Goal: Information Seeking & Learning: Check status

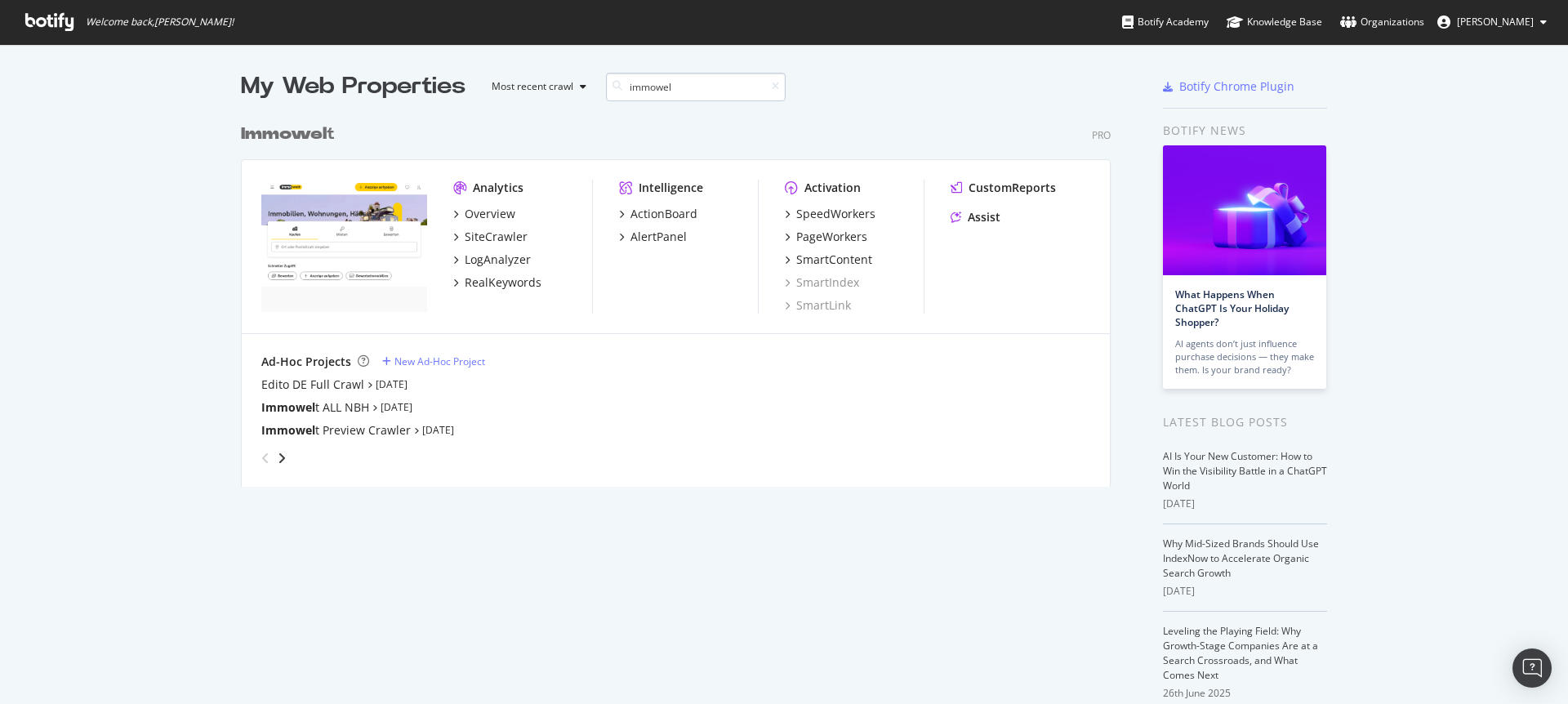
scroll to position [372, 870]
type input "immowelt"
click at [482, 232] on div "SiteCrawler" at bounding box center [496, 237] width 63 height 16
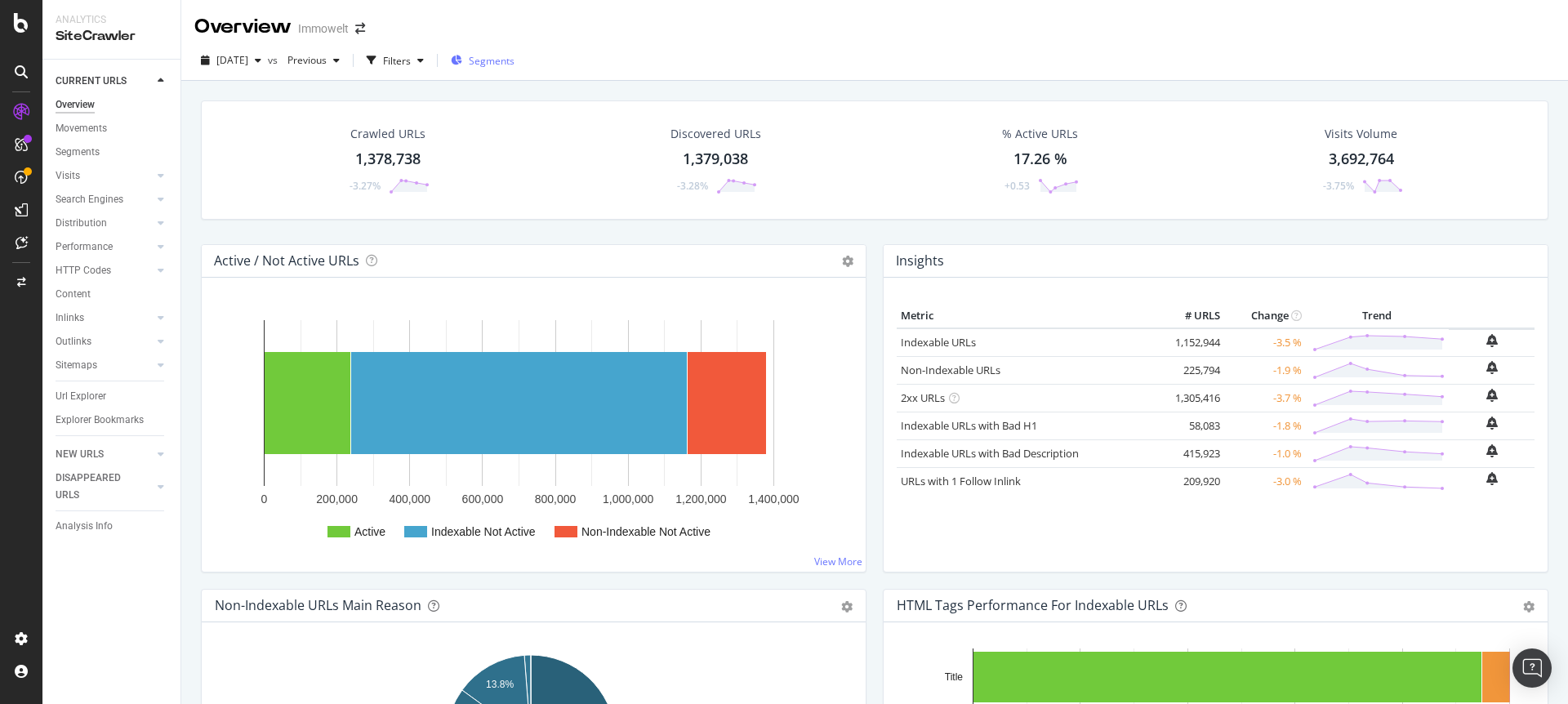
click at [515, 54] on span "Segments" at bounding box center [492, 61] width 46 height 14
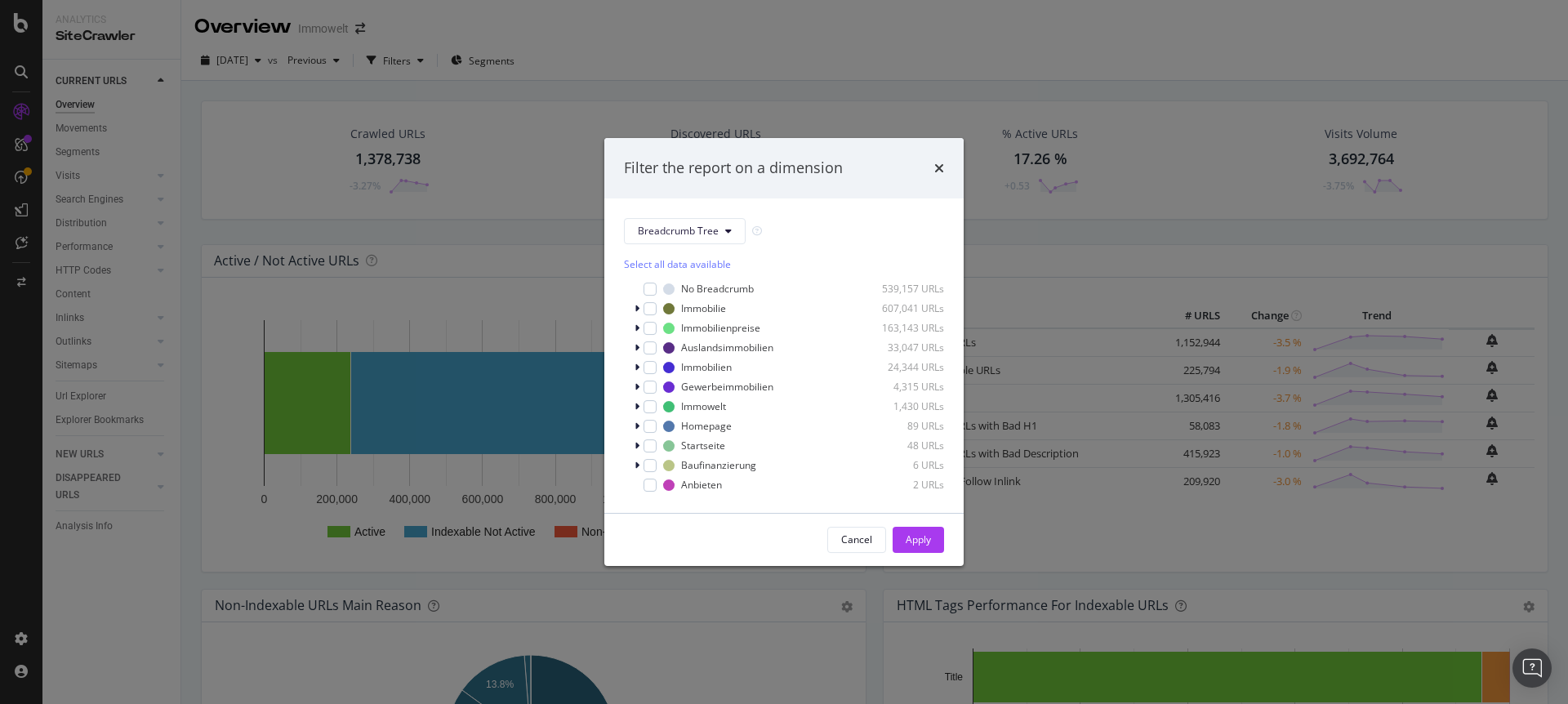
click at [796, 103] on div "Filter the report on a dimension Breadcrumb Tree Select all data available No B…" at bounding box center [784, 352] width 1568 height 704
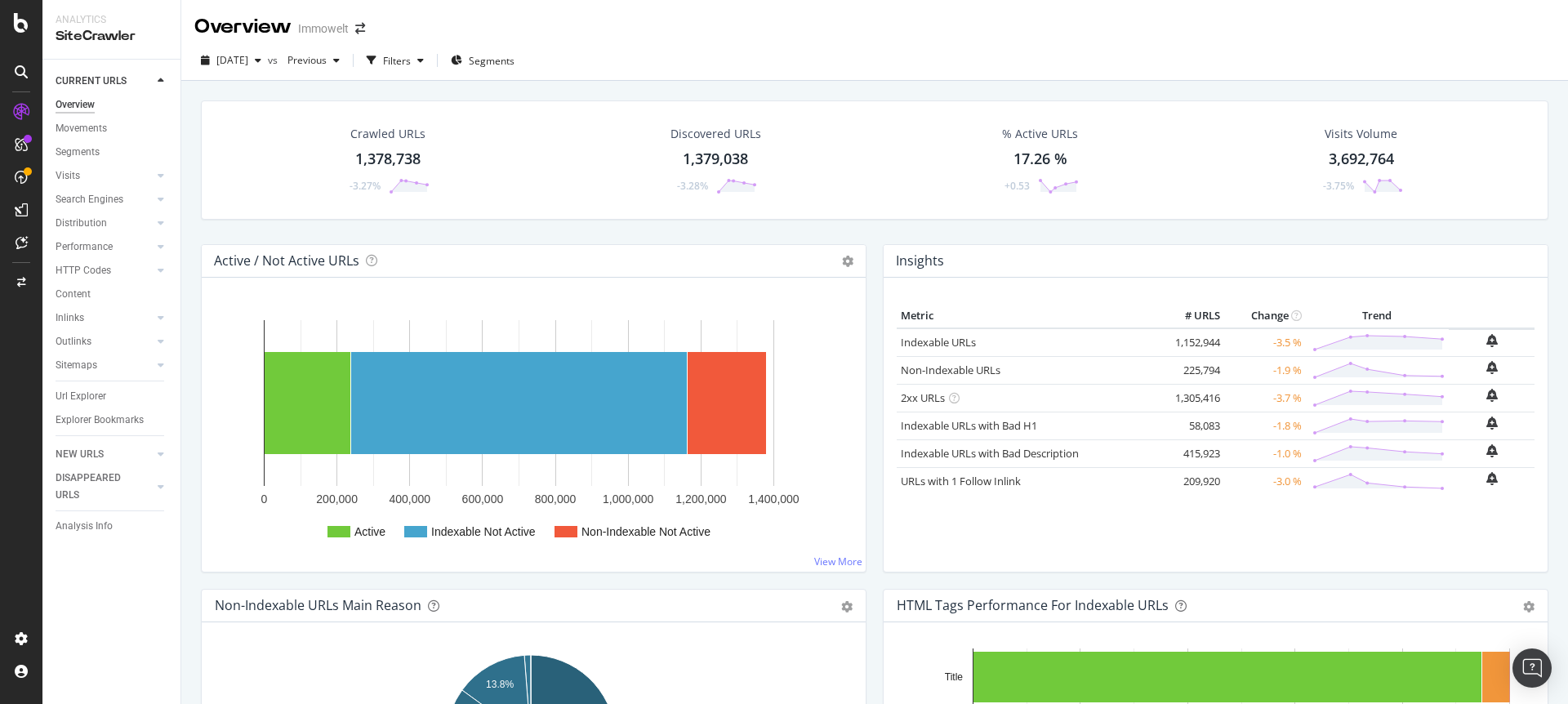
click at [362, 157] on div "1,378,738" at bounding box center [388, 159] width 65 height 21
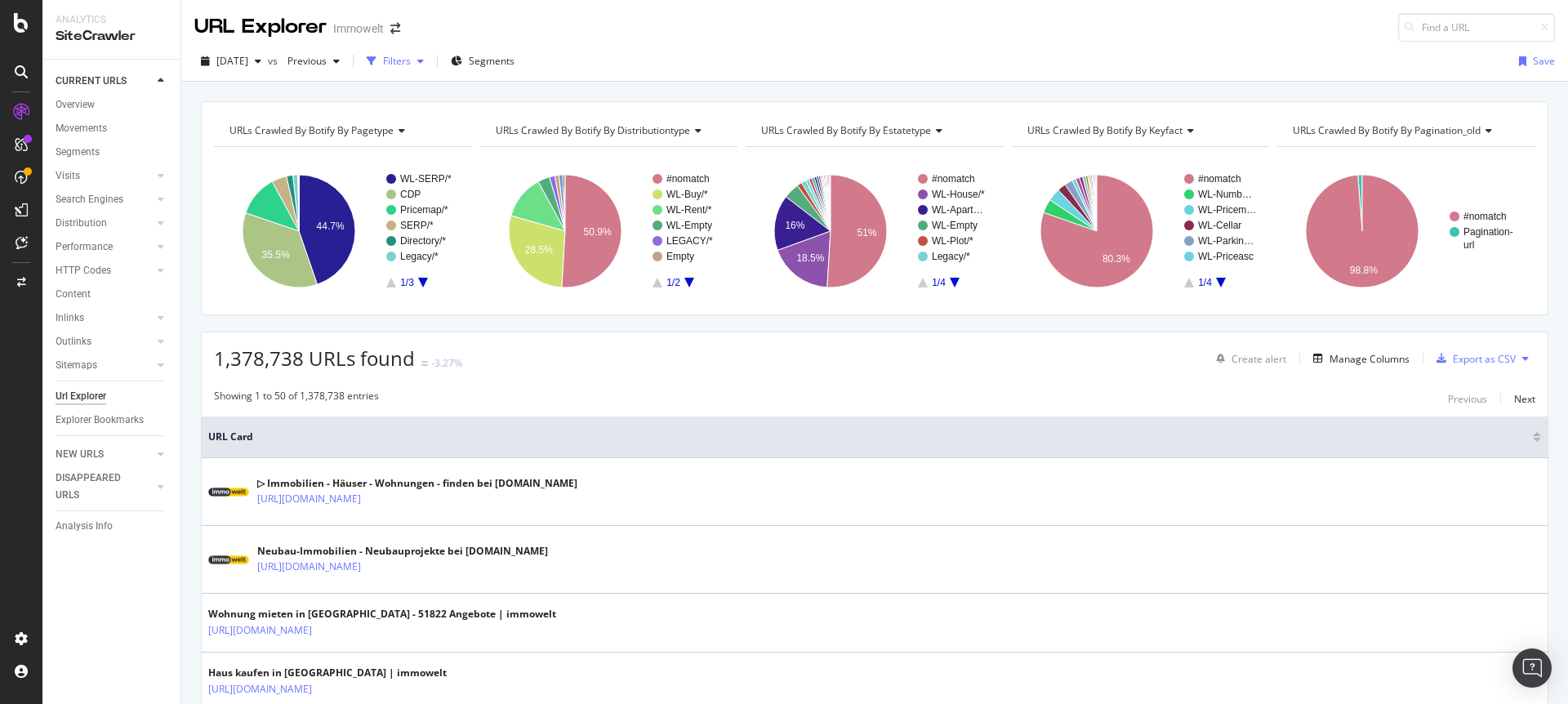
click at [410, 61] on div "Filters" at bounding box center [397, 61] width 28 height 14
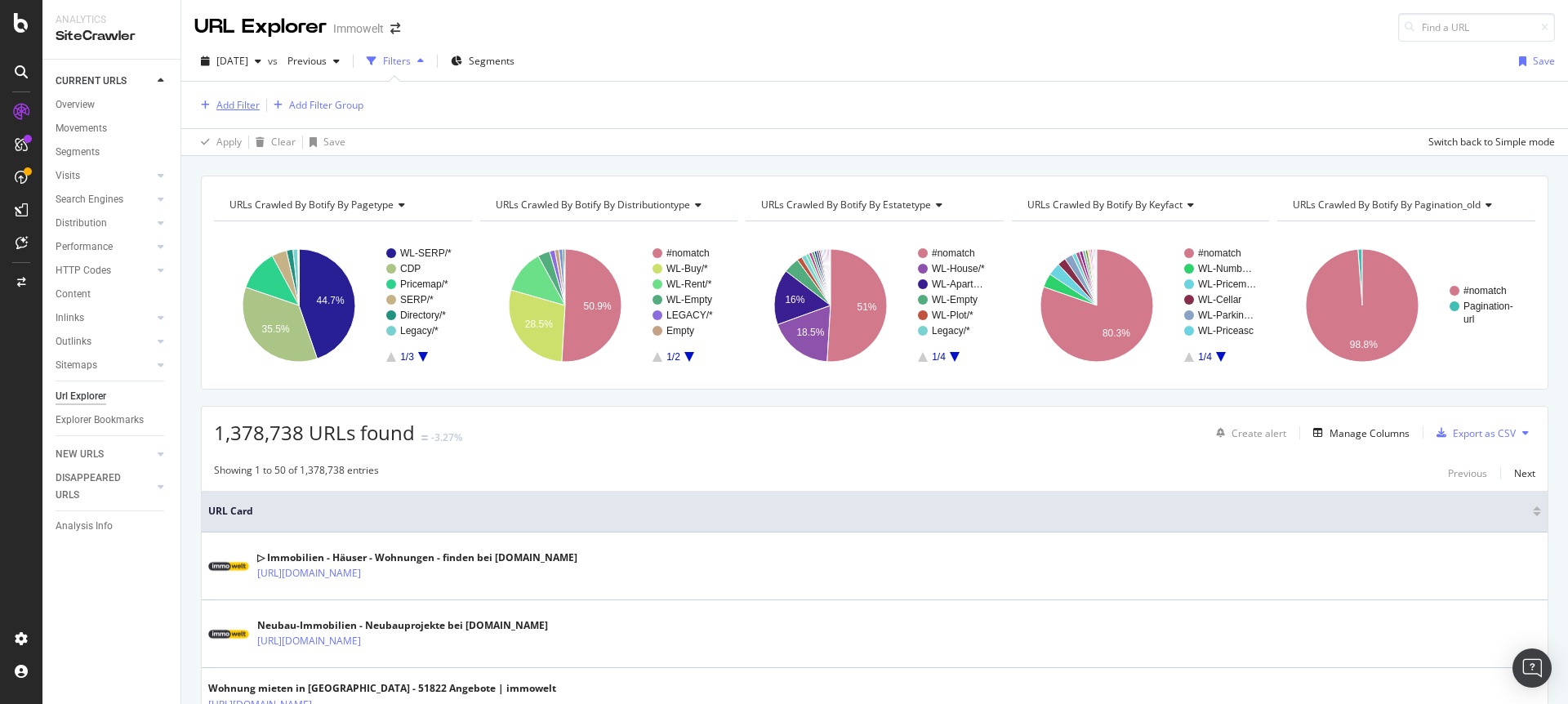
click at [234, 105] on div "Add Filter" at bounding box center [237, 105] width 43 height 14
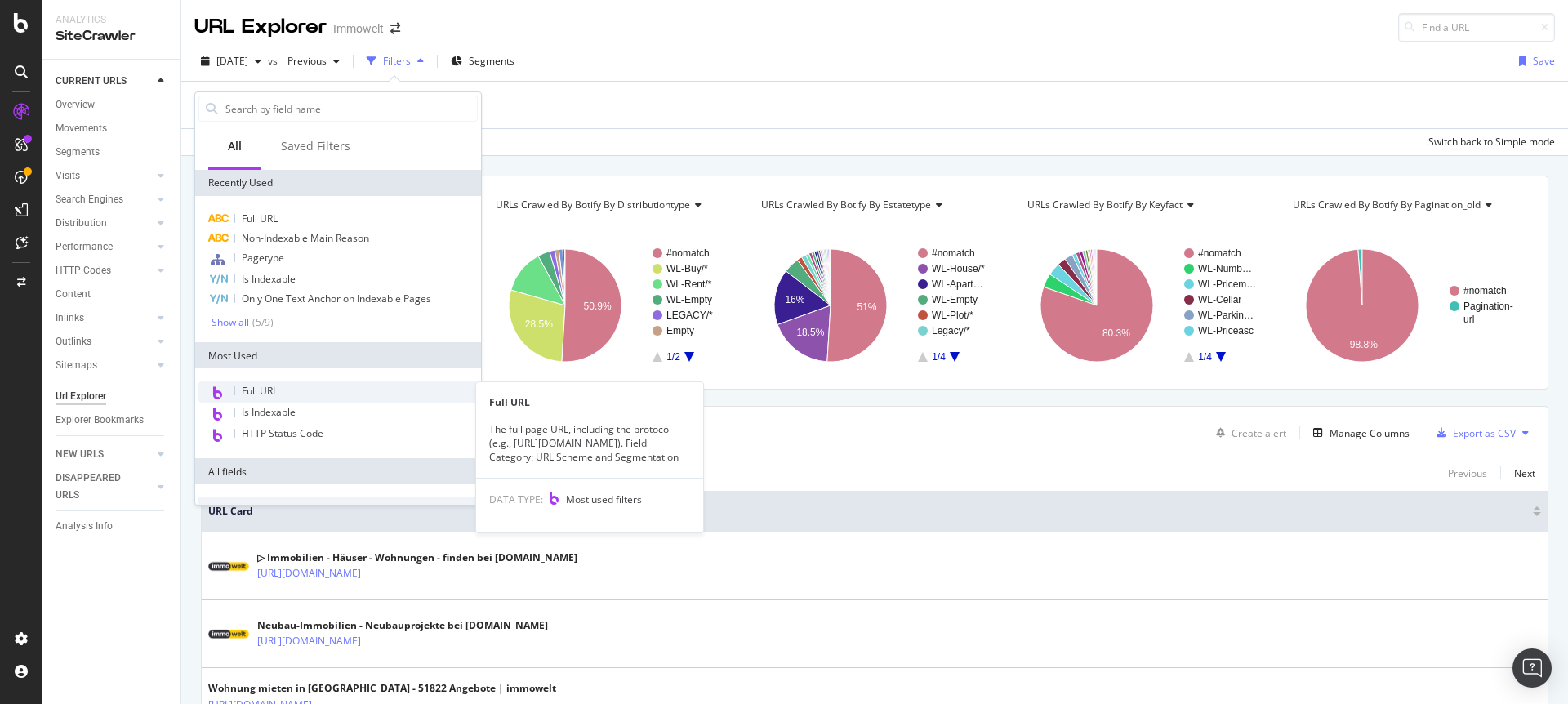
click at [265, 395] on span "Full URL" at bounding box center [259, 391] width 36 height 14
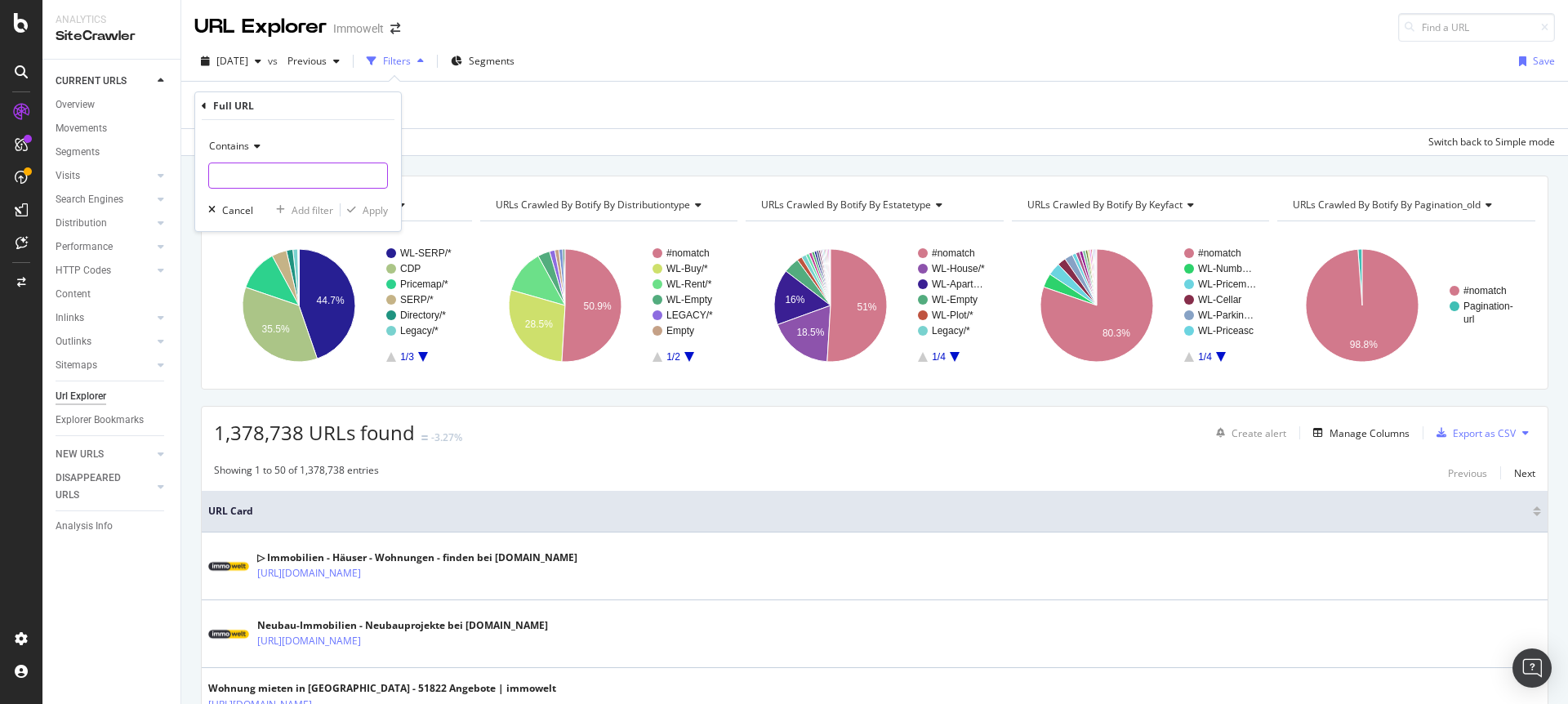
click at [294, 176] on input "text" at bounding box center [298, 176] width 178 height 26
paste input "https://www.immowelt.de/suche/mieten/wohnung/wohngemeinschaft/nordrhein-westfal…"
type input "https://www.immowelt.de/suche/mieten/wohnung/wohngemeinschaft/nordrhein-westfal…"
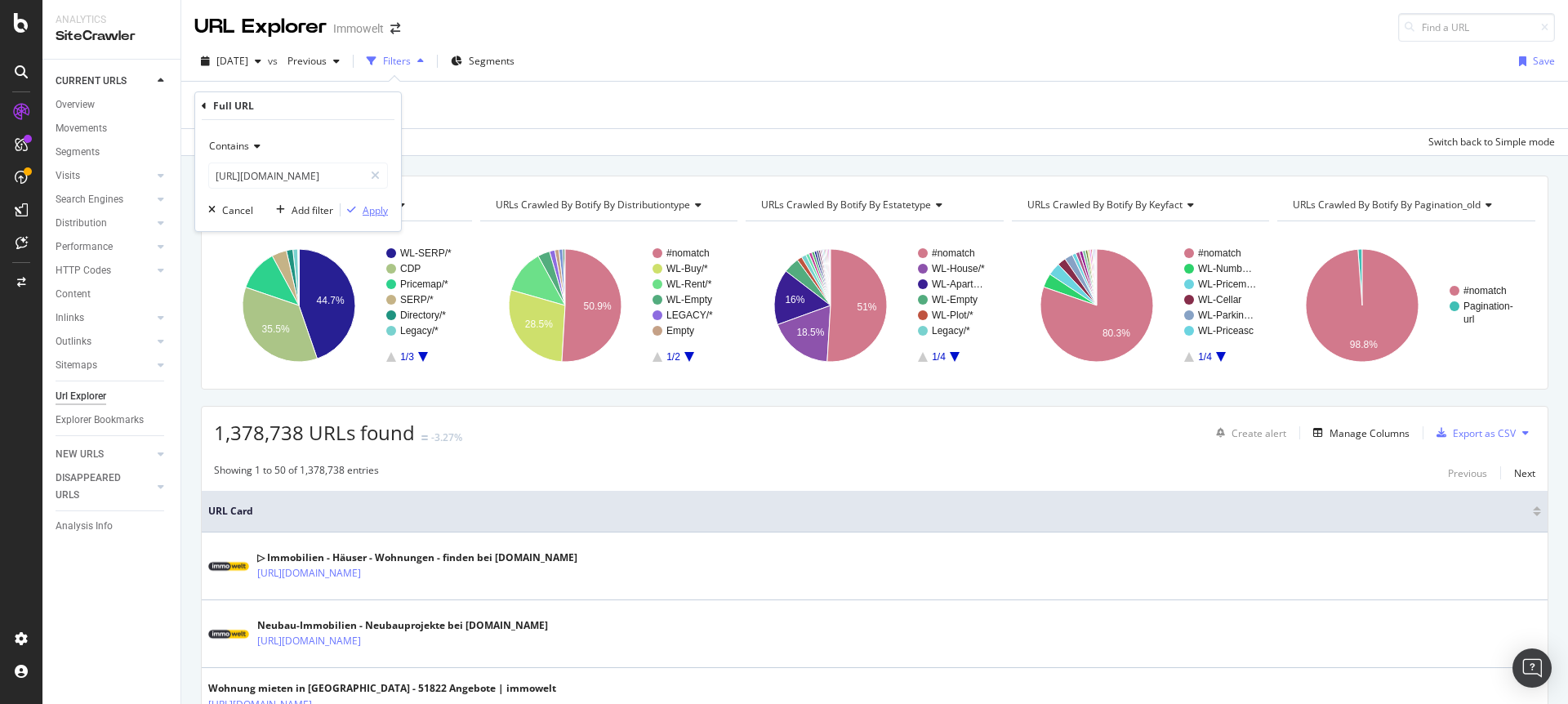
click at [380, 214] on div "Apply" at bounding box center [375, 210] width 25 height 14
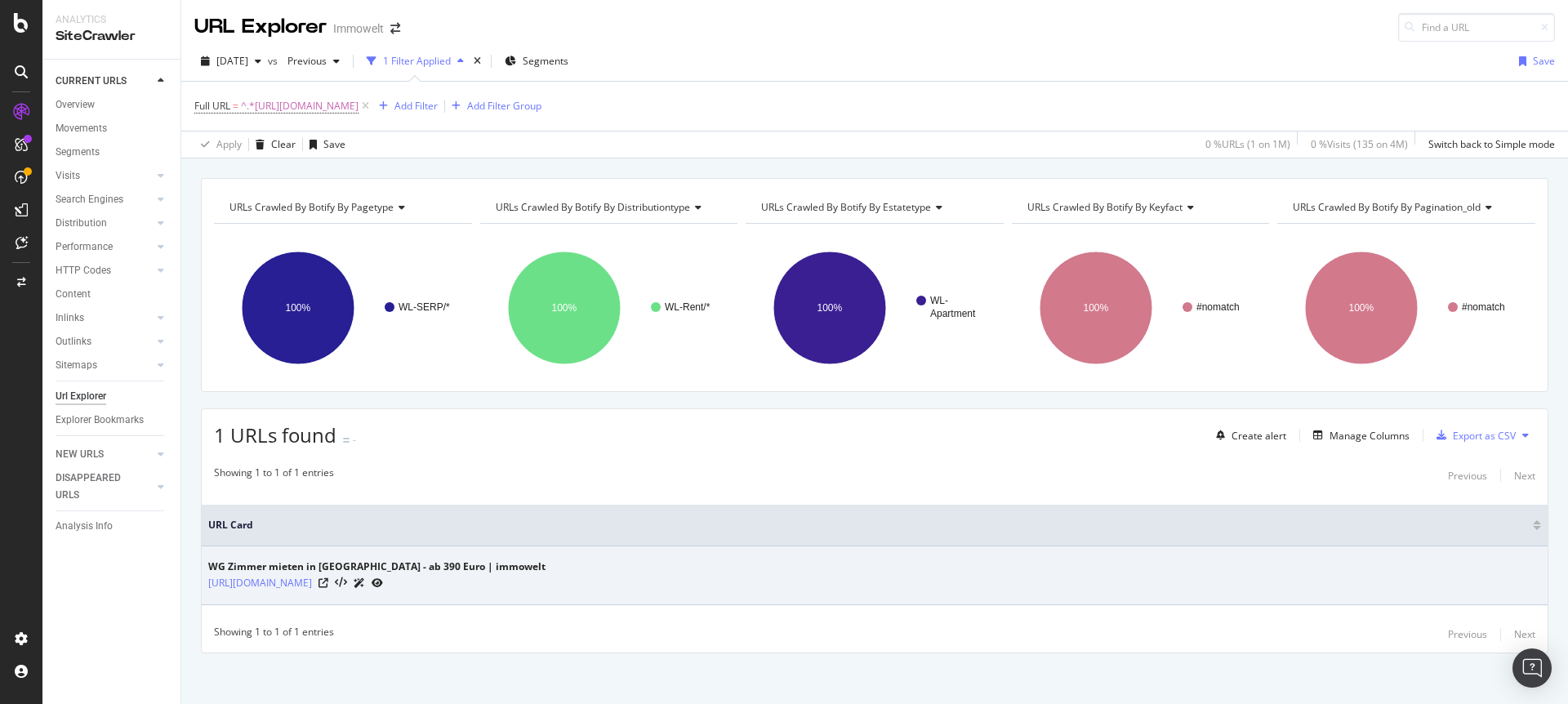
click at [383, 583] on icon at bounding box center [377, 584] width 11 height 10
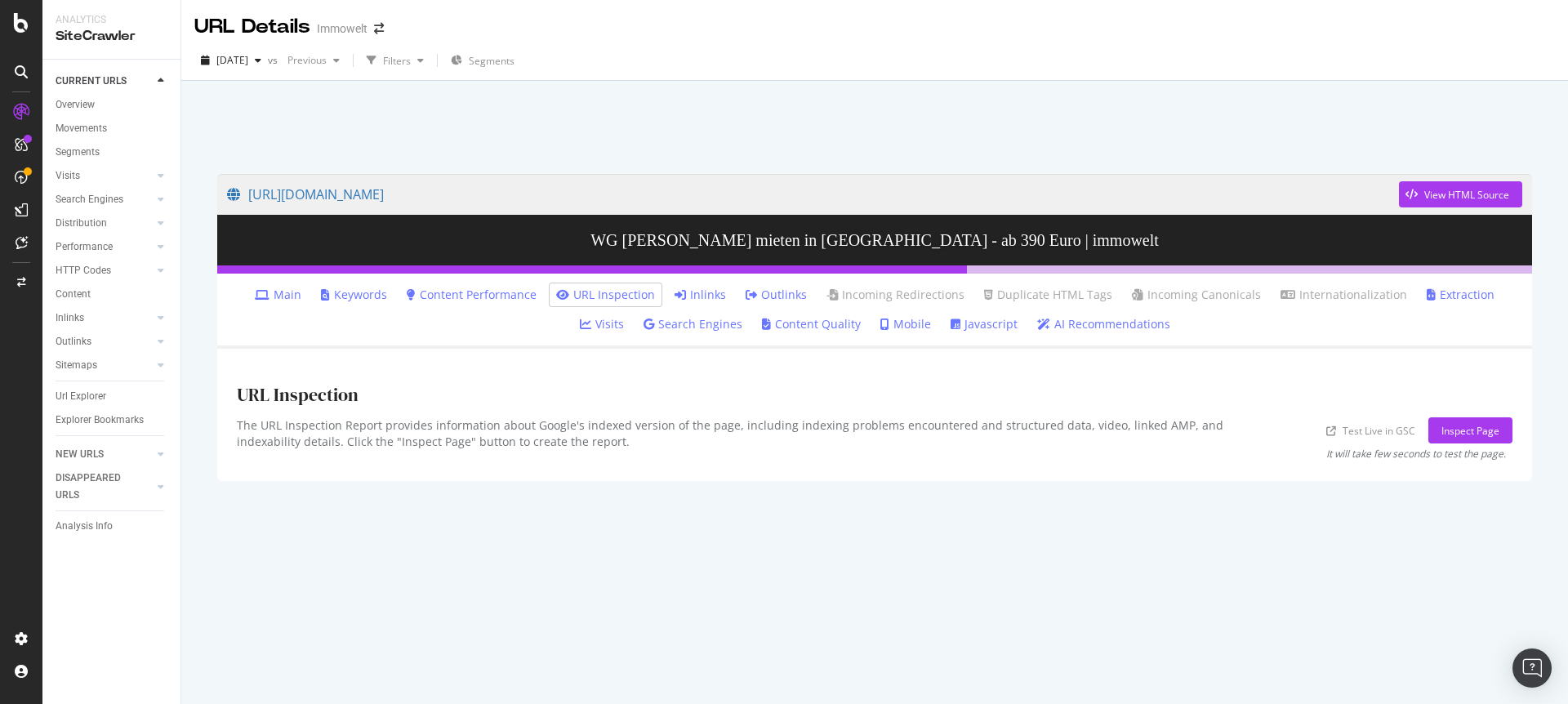
click at [684, 288] on link "Inlinks" at bounding box center [700, 294] width 52 height 16
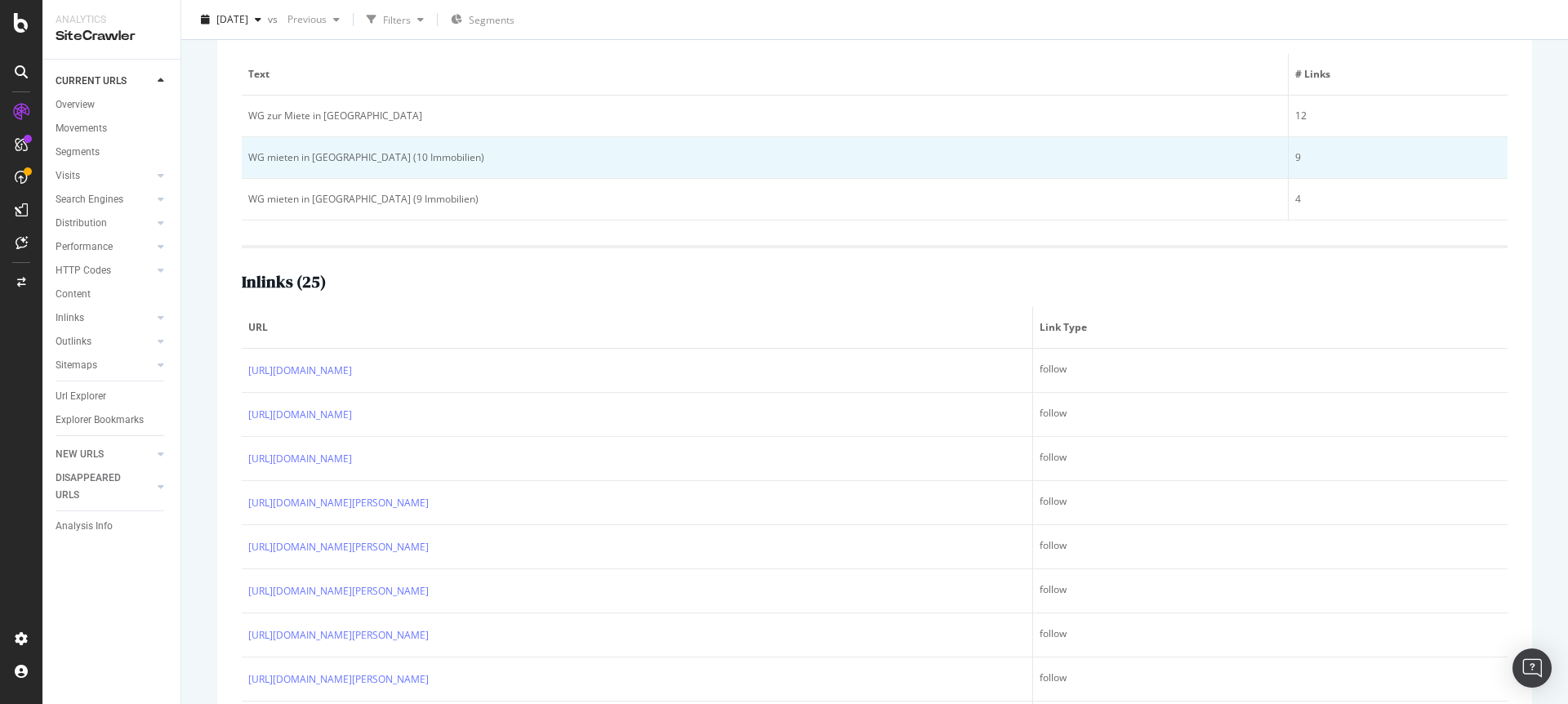
scroll to position [406, 0]
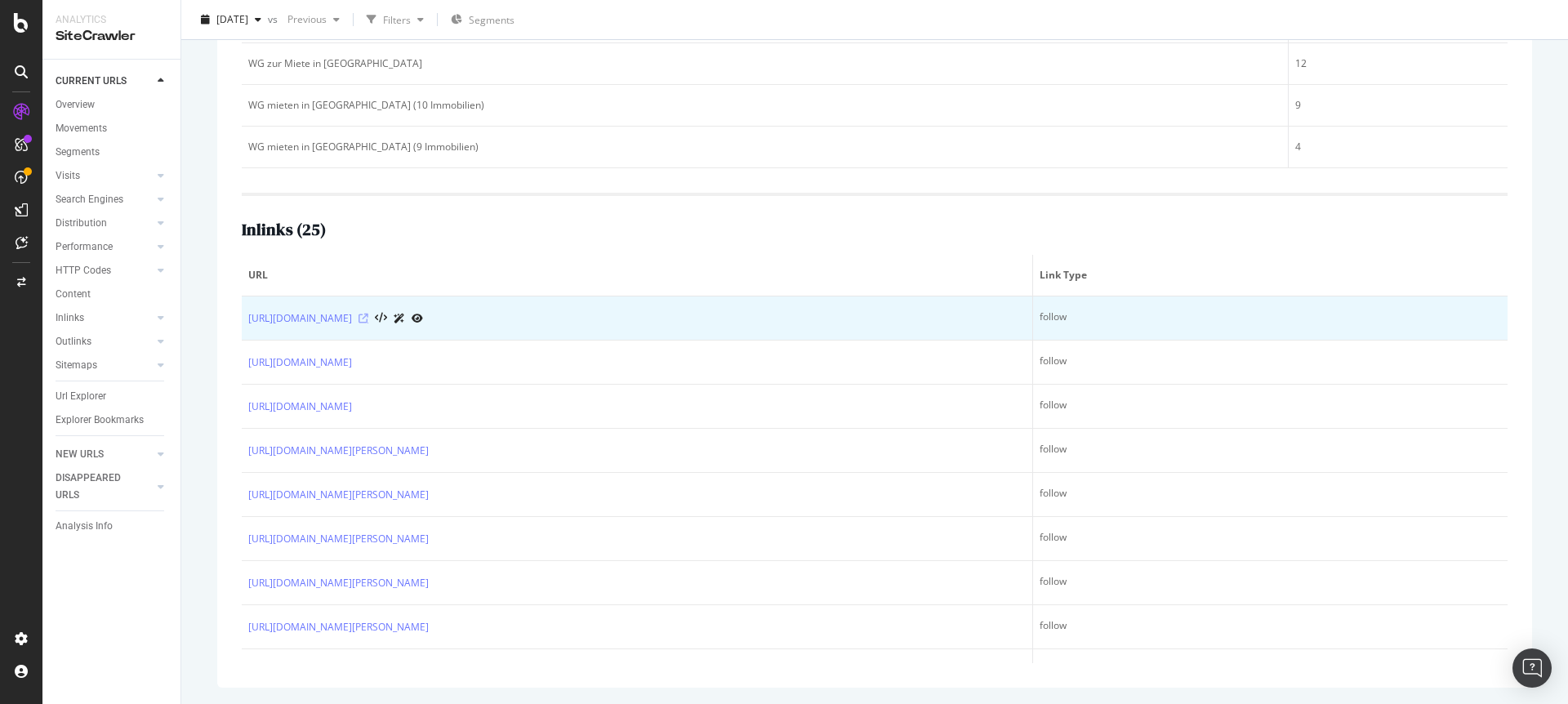
click at [368, 318] on icon at bounding box center [364, 319] width 10 height 10
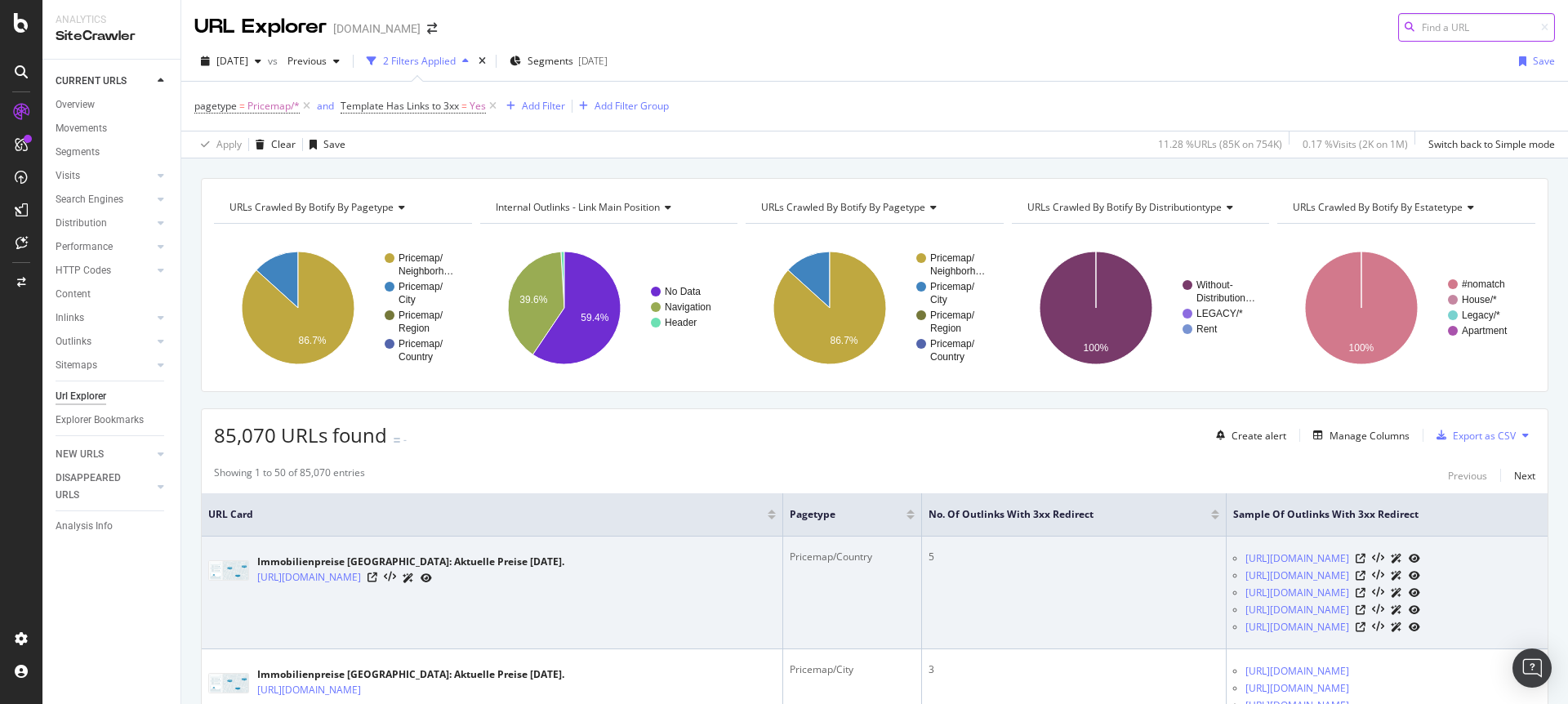
scroll to position [211, 0]
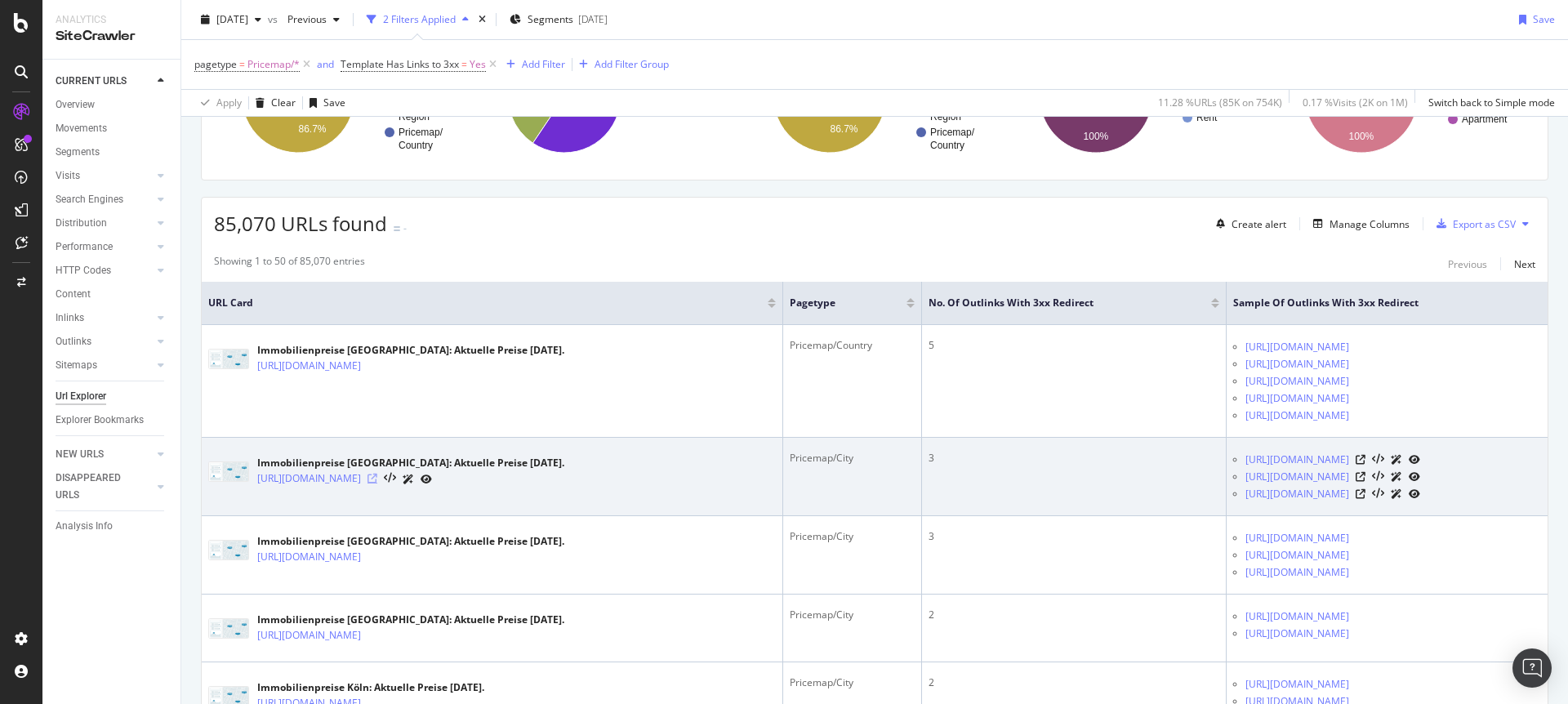
click at [377, 483] on icon at bounding box center [372, 478] width 10 height 10
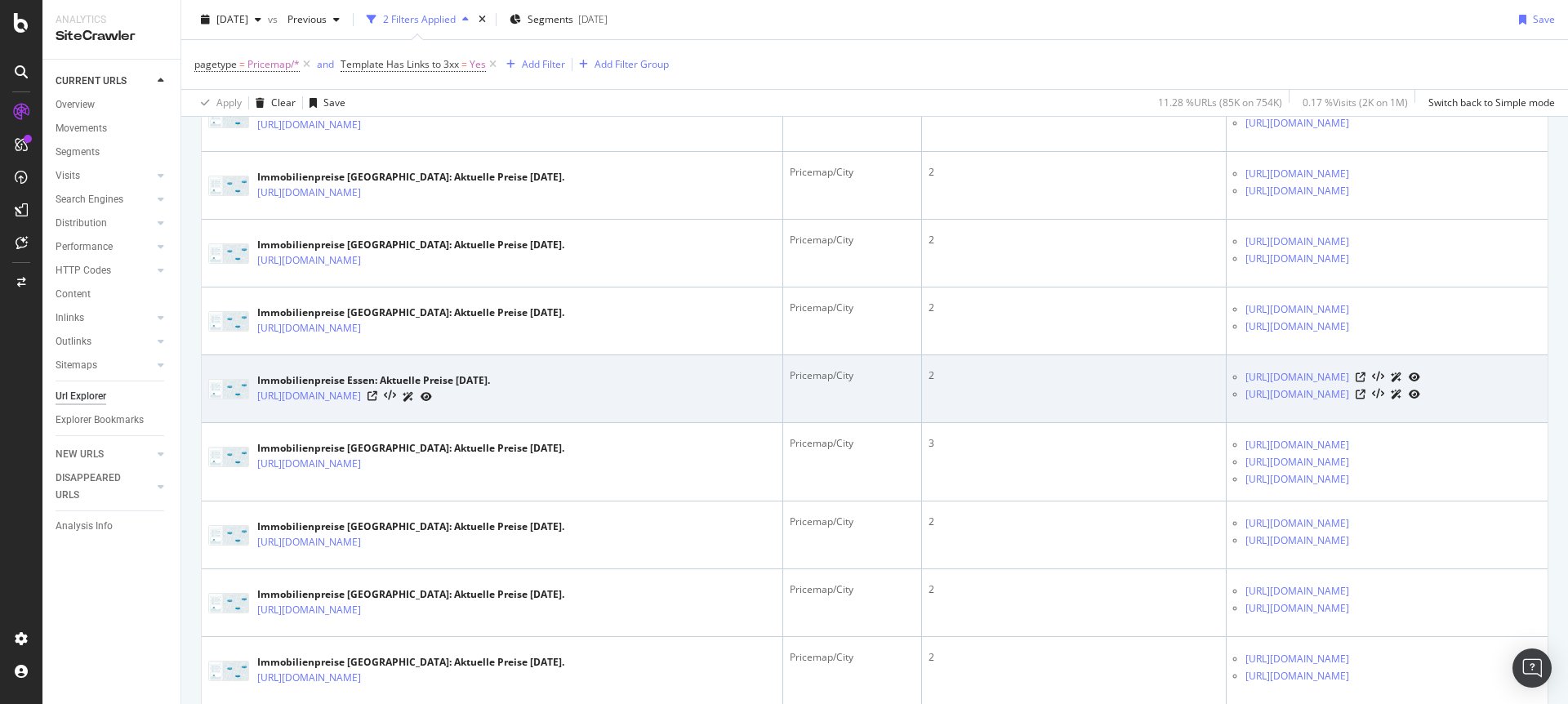
scroll to position [852, 0]
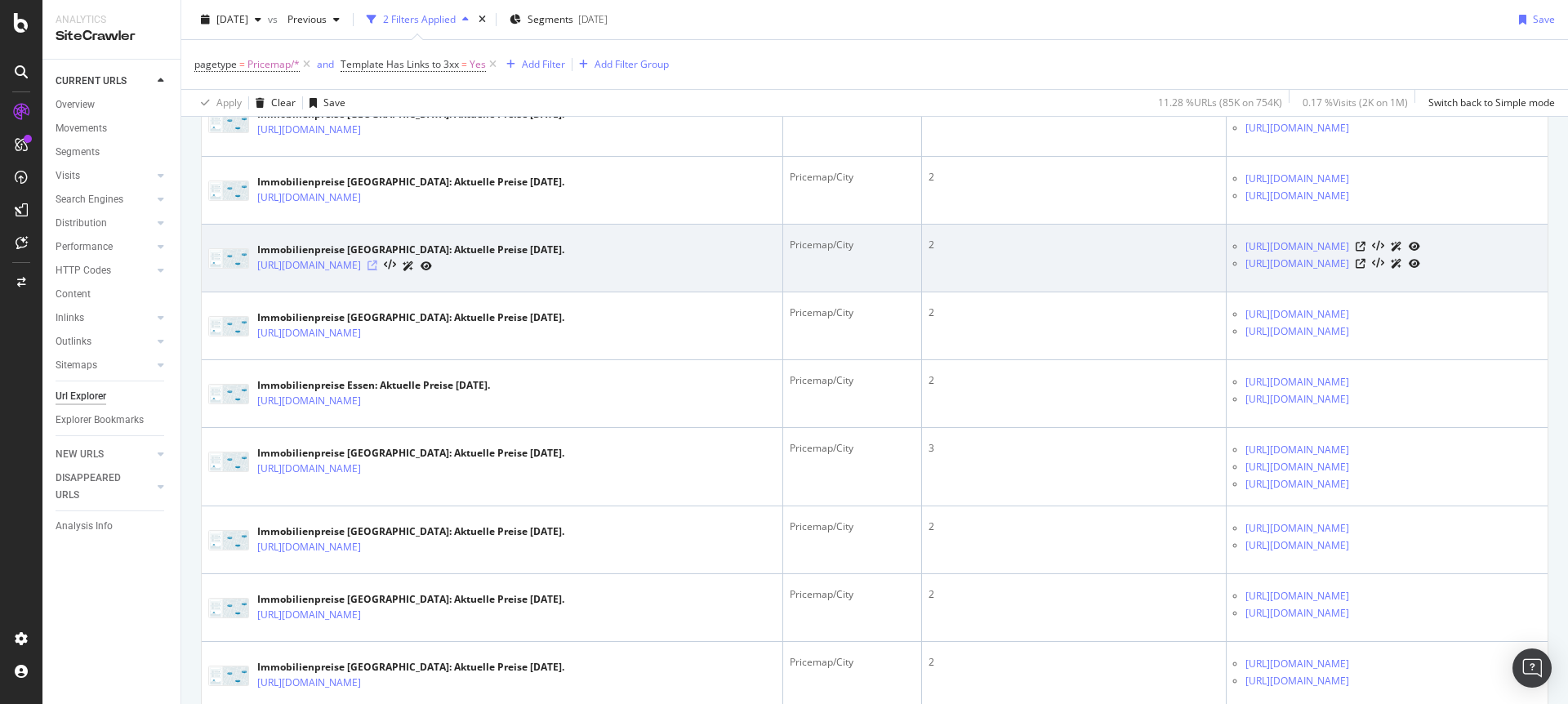
click at [377, 271] on icon at bounding box center [372, 265] width 10 height 10
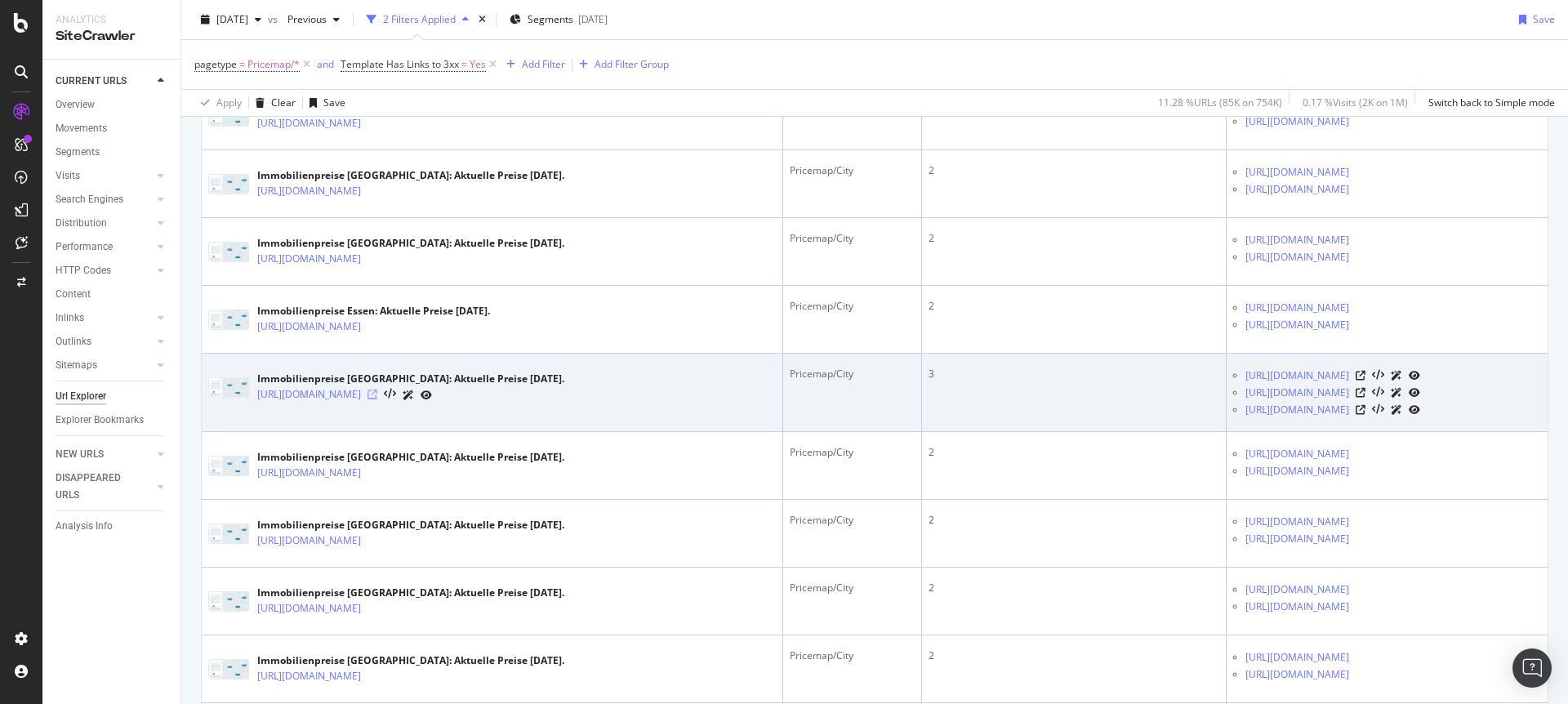
scroll to position [981, 0]
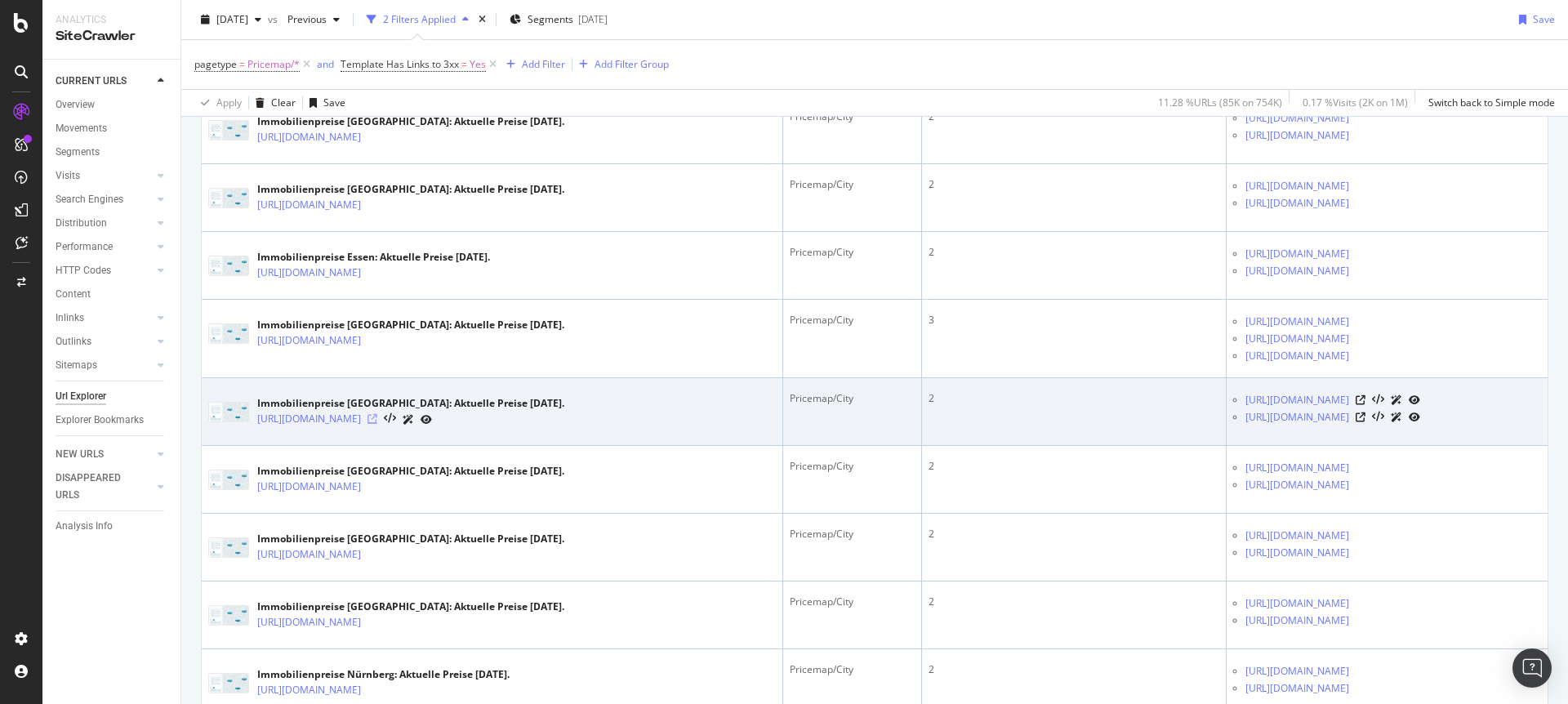
click at [377, 424] on icon at bounding box center [372, 419] width 10 height 10
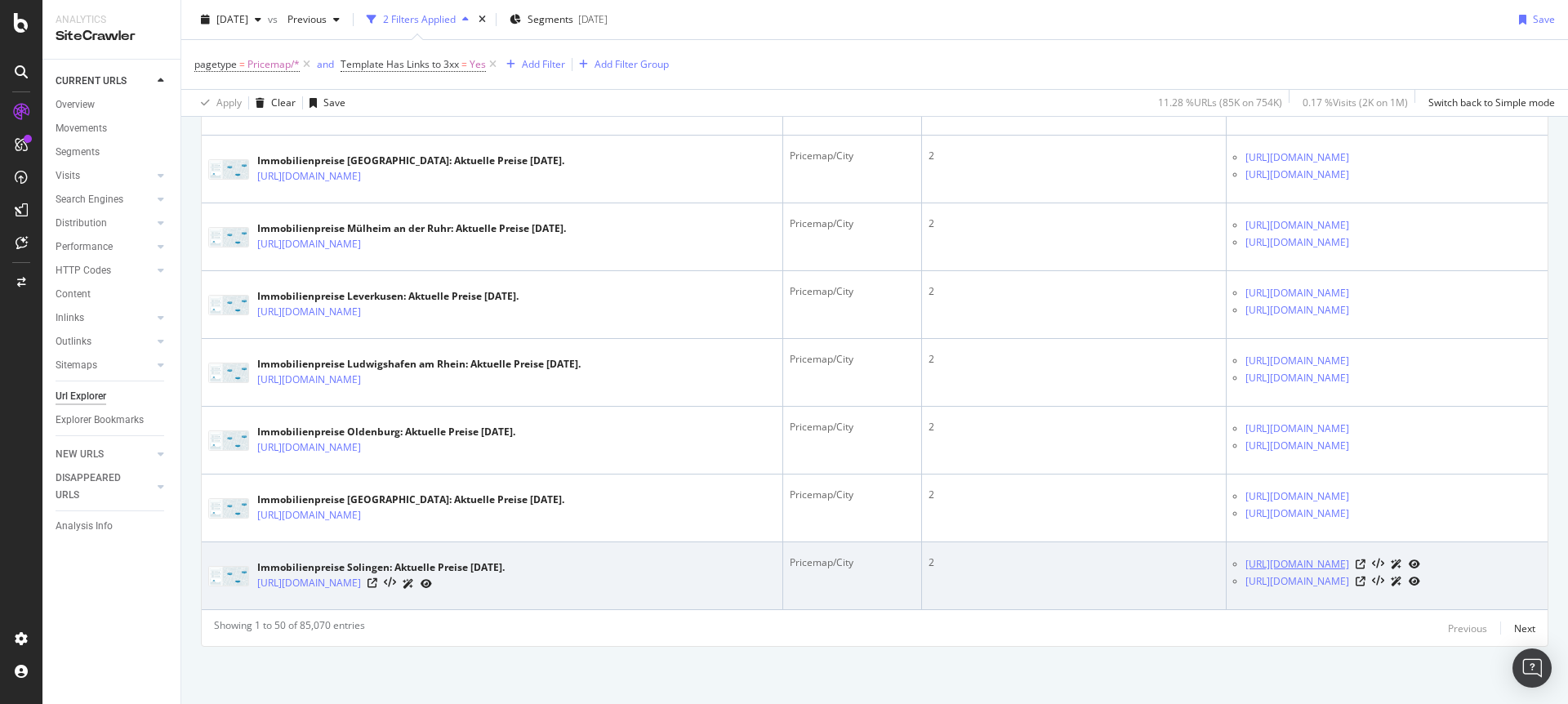
scroll to position [3856, 0]
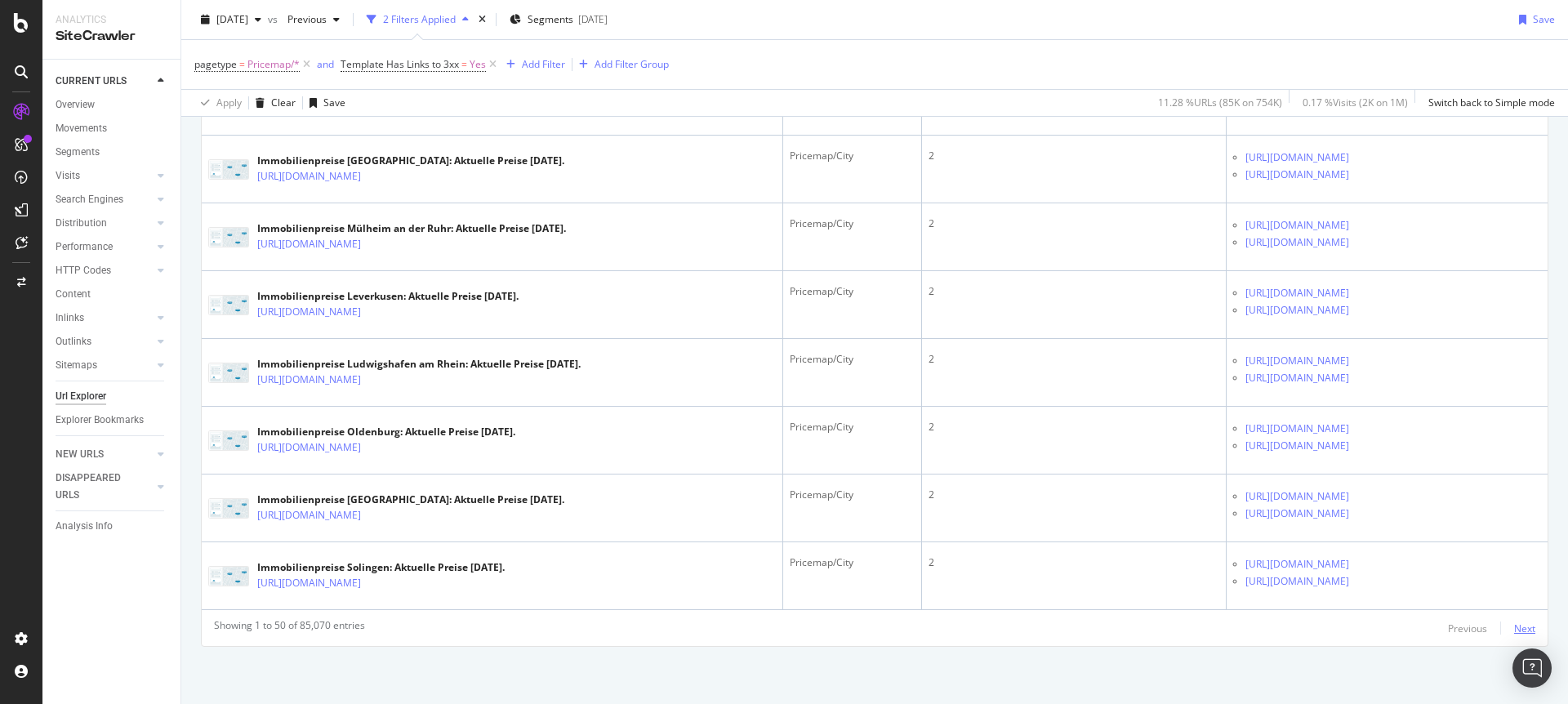
click at [1514, 635] on div "Next" at bounding box center [1524, 629] width 21 height 14
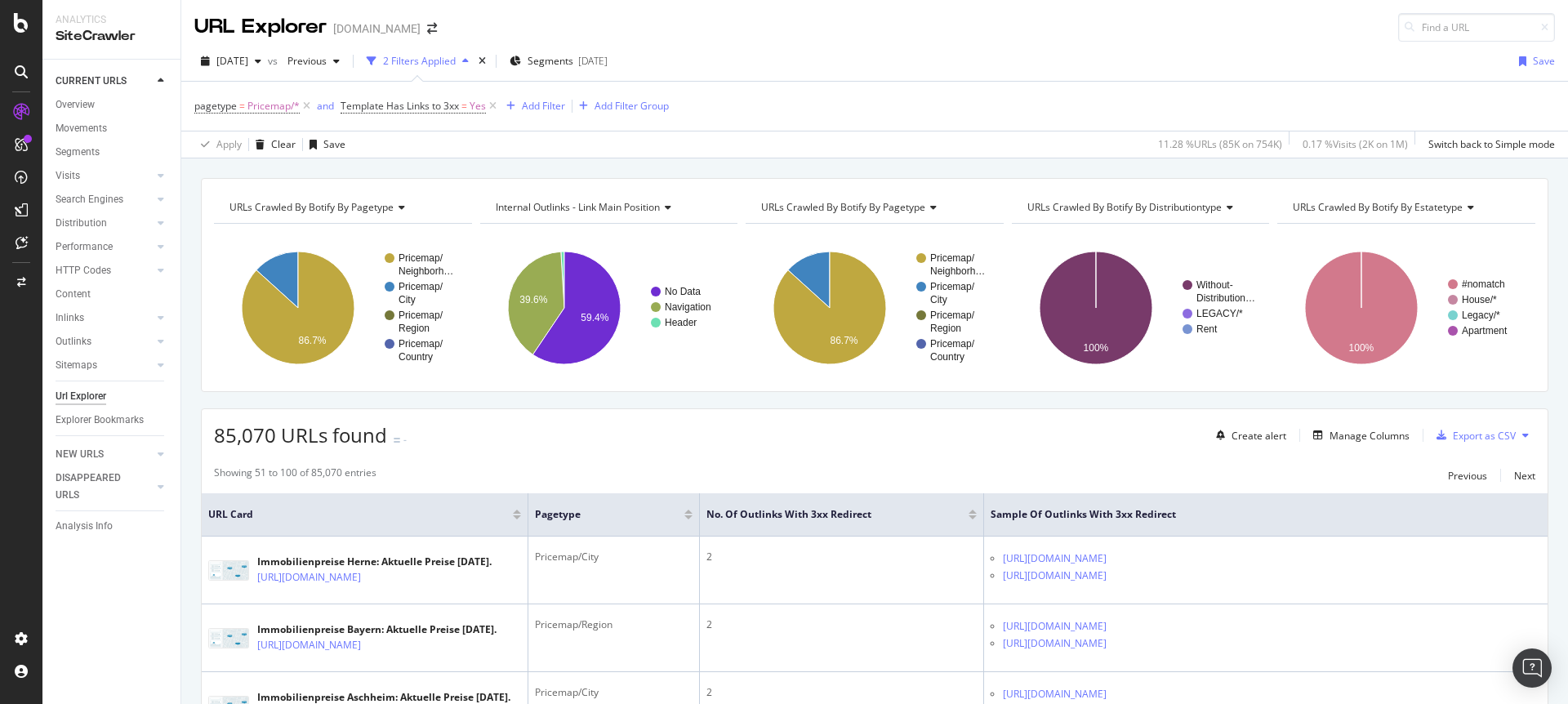
scroll to position [37, 0]
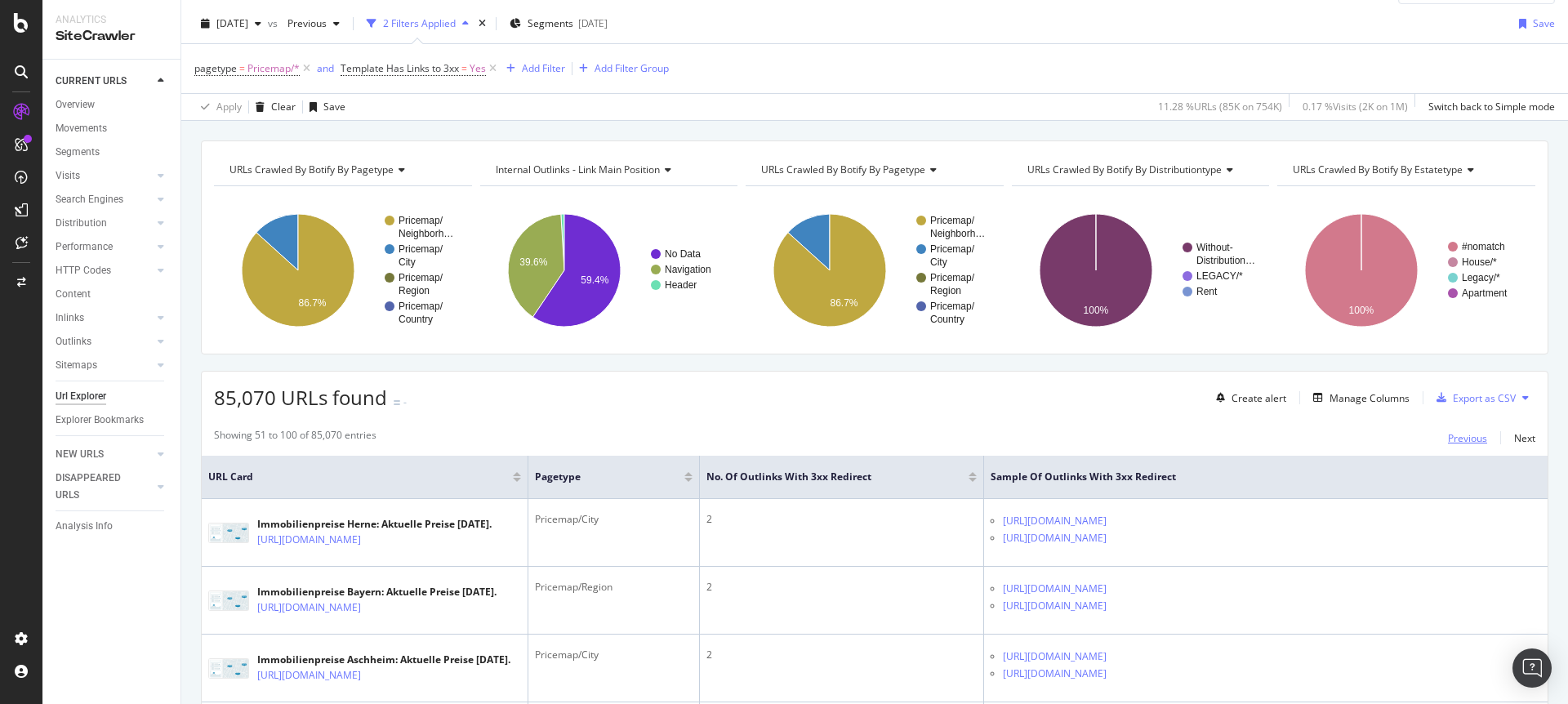
click at [1448, 436] on div "Previous" at bounding box center [1467, 438] width 39 height 14
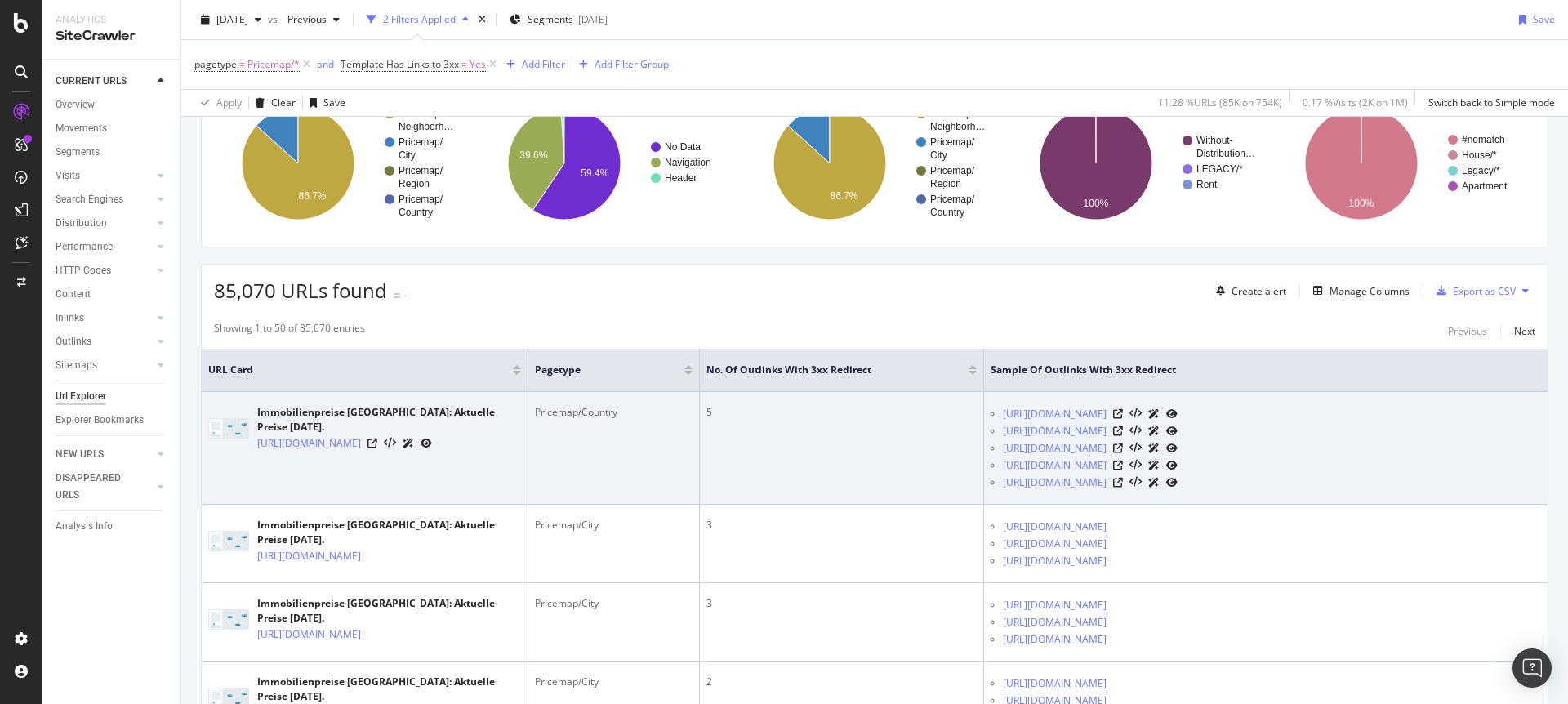
scroll to position [249, 0]
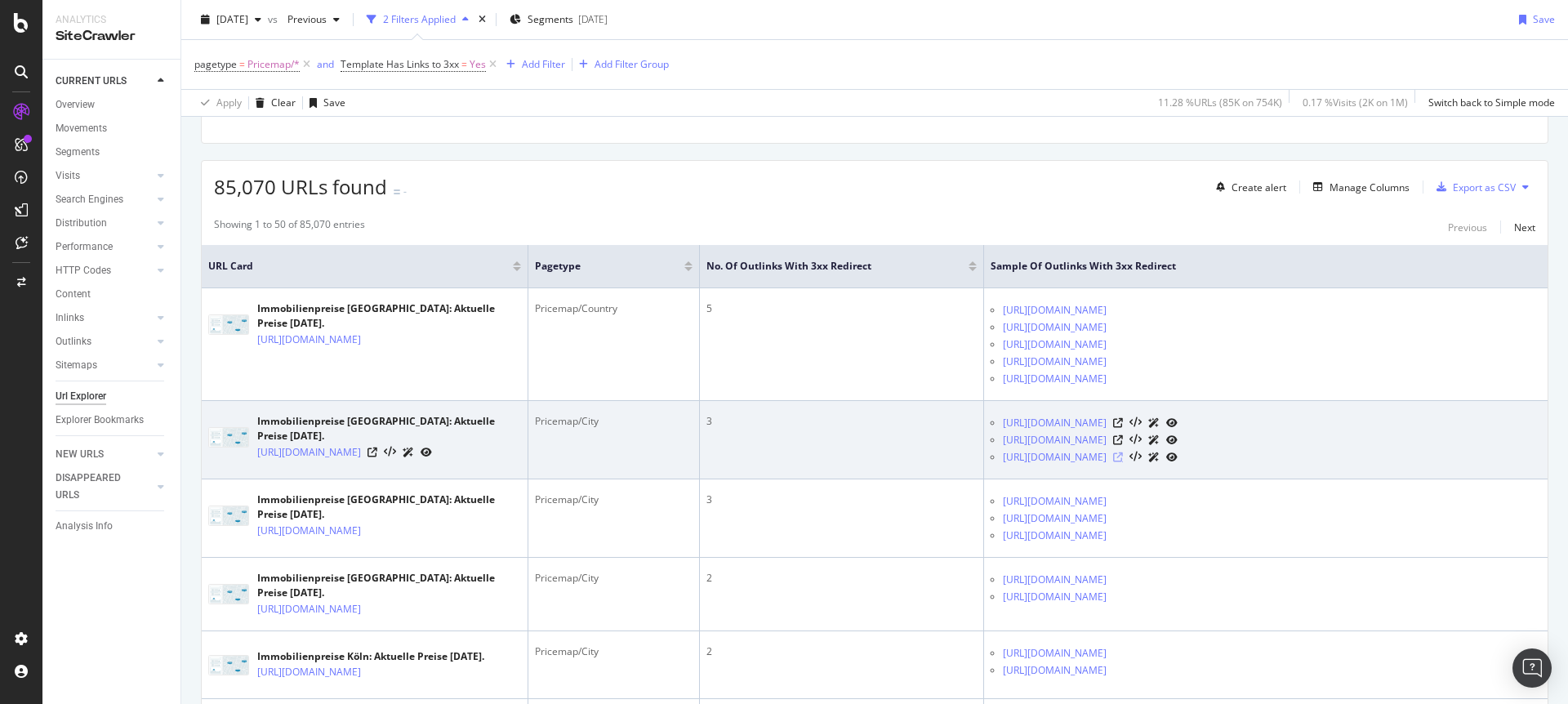
click at [1123, 455] on icon at bounding box center [1118, 457] width 10 height 10
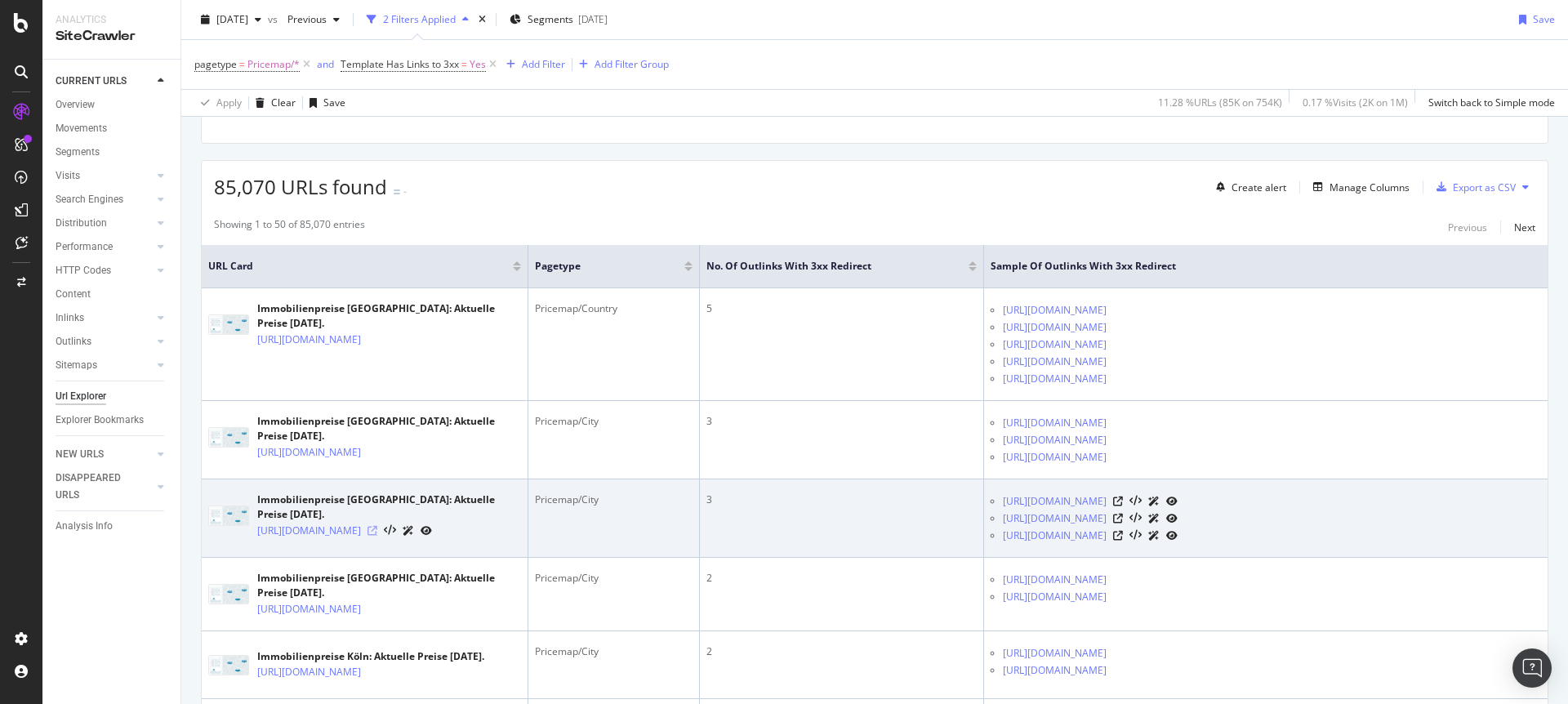
click at [377, 536] on icon at bounding box center [372, 531] width 10 height 10
click at [1123, 534] on icon at bounding box center [1118, 536] width 10 height 10
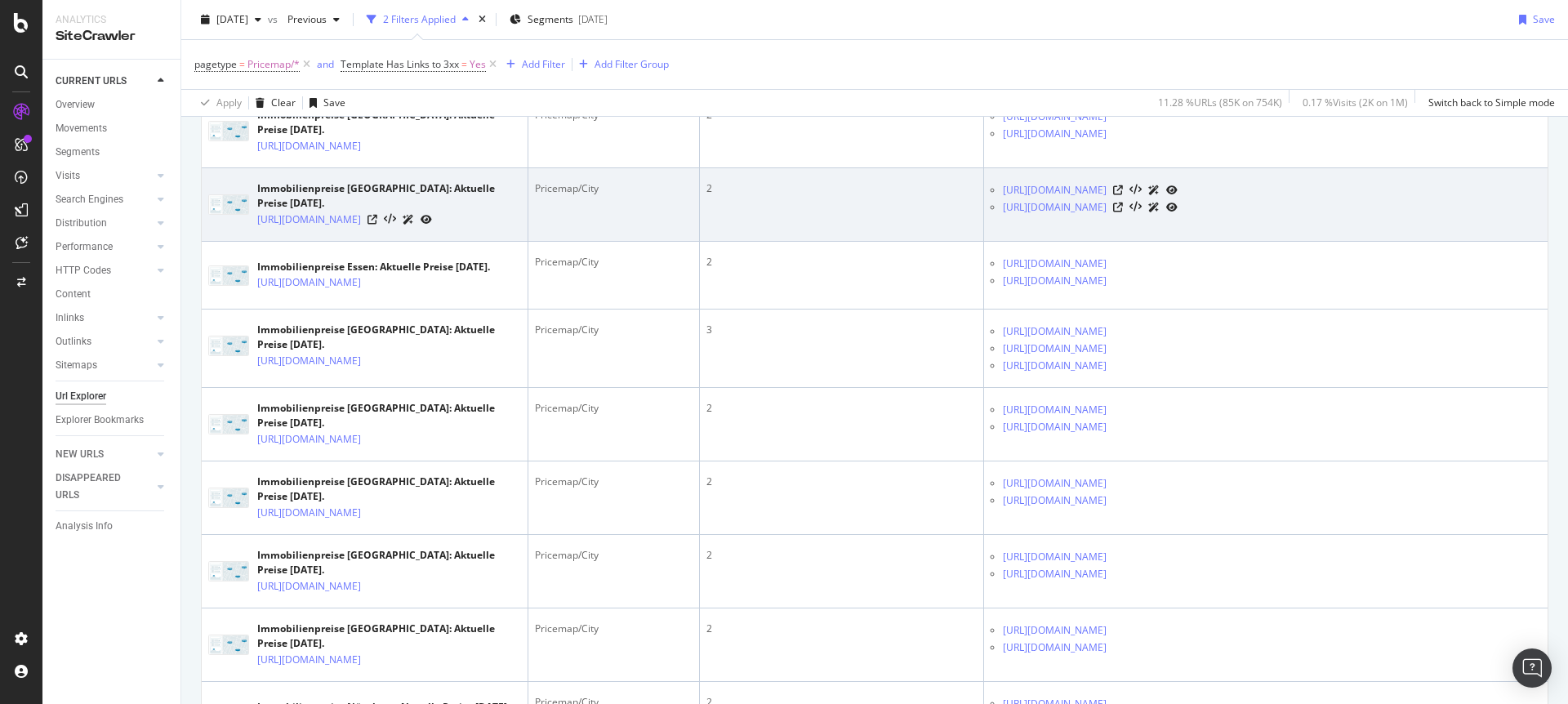
scroll to position [1001, 0]
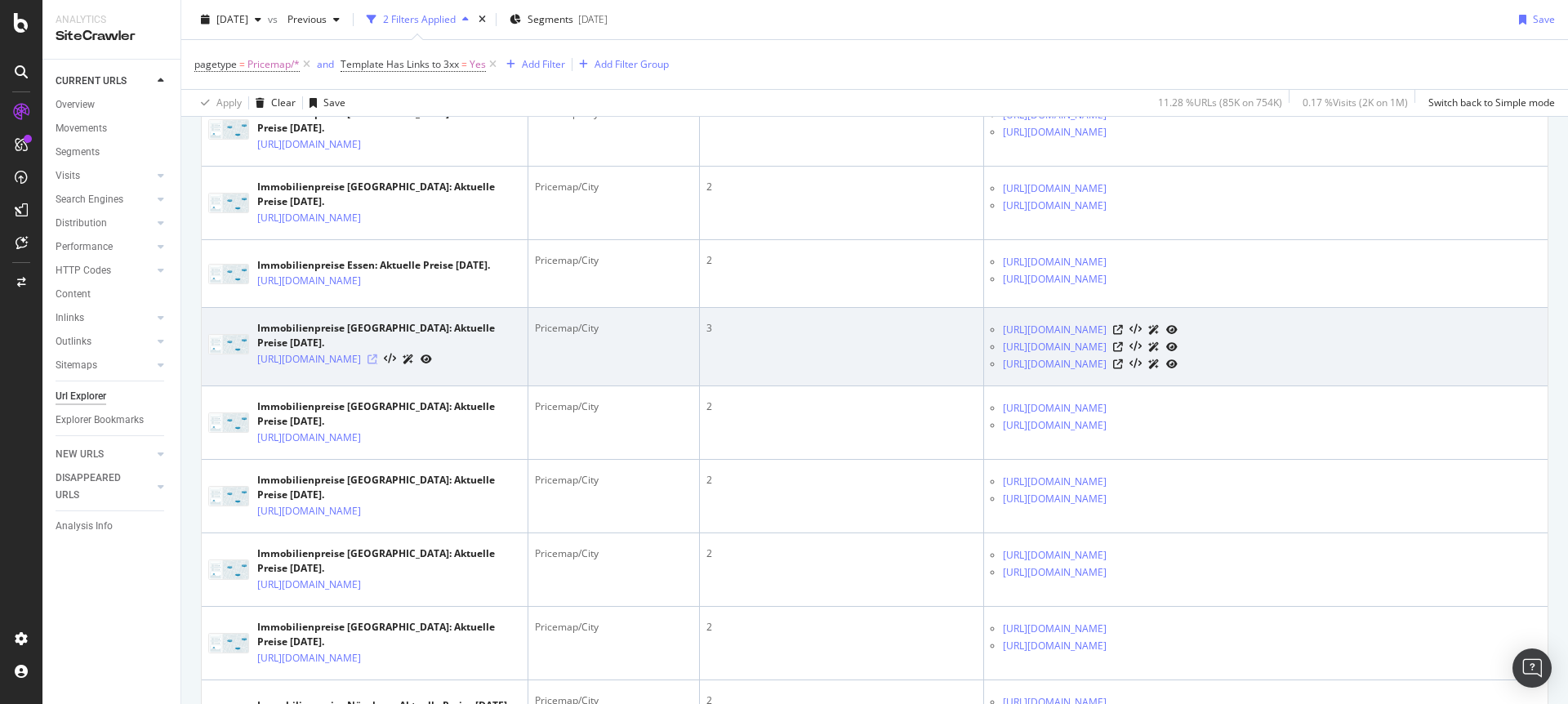
click at [377, 364] on icon at bounding box center [372, 360] width 10 height 10
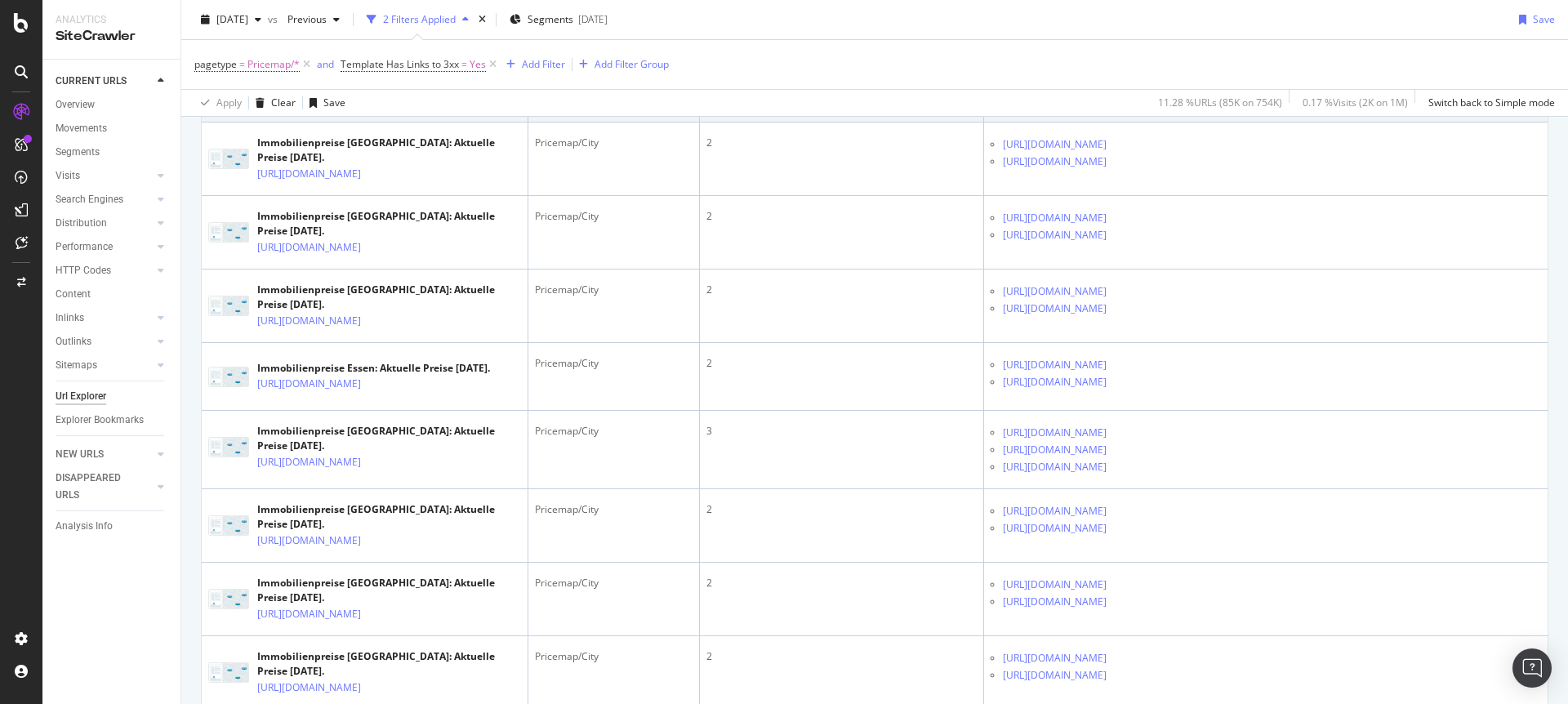
scroll to position [529, 0]
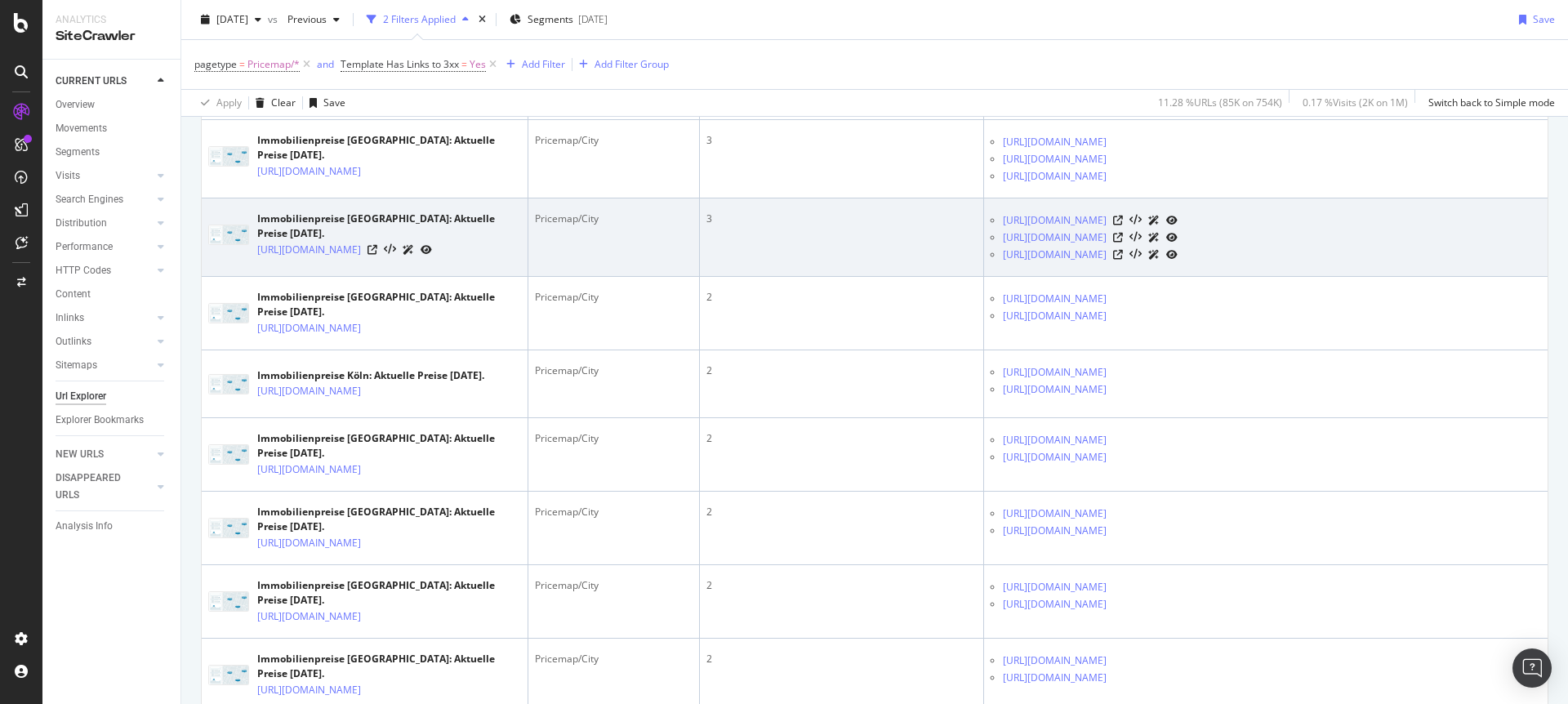
click at [926, 254] on td "3" at bounding box center [841, 237] width 284 height 78
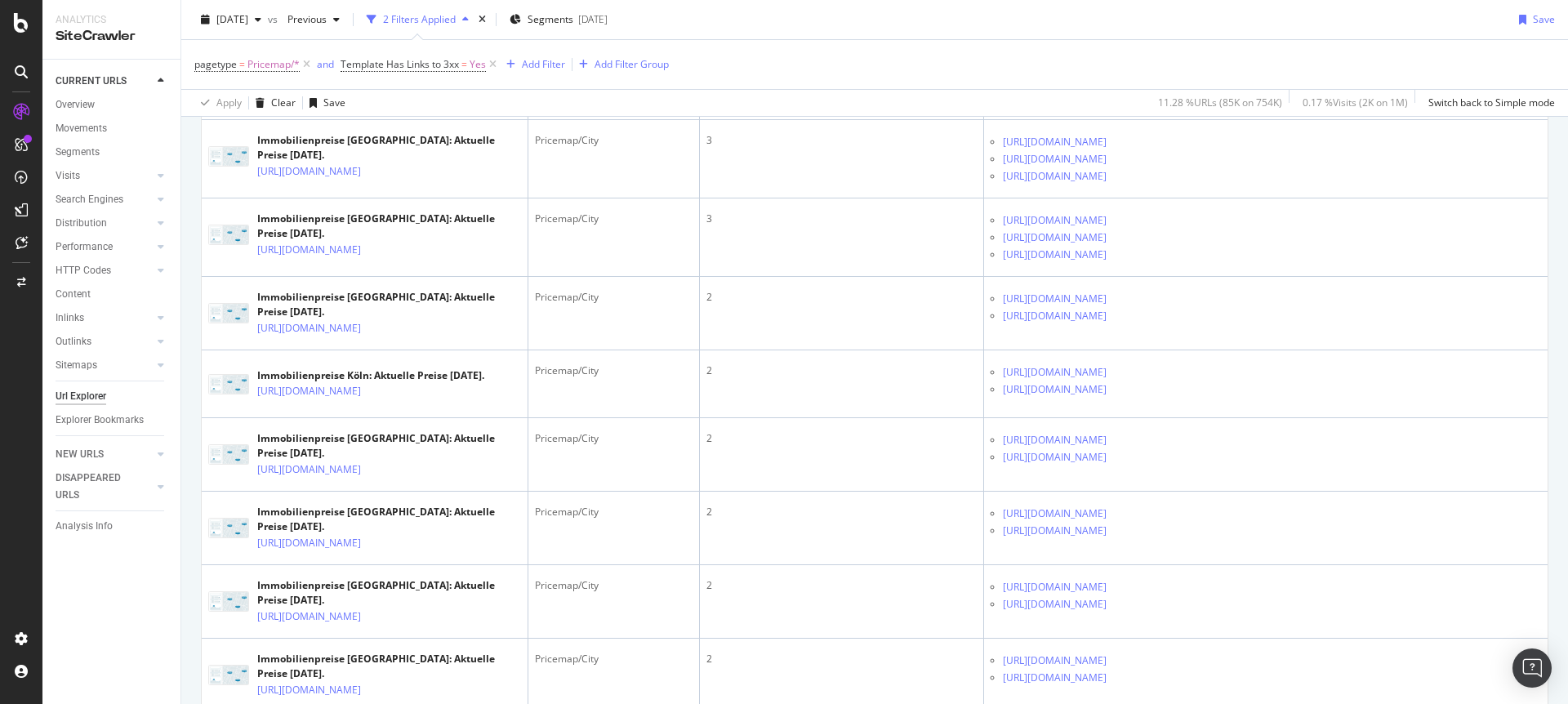
click at [1119, 52] on div "pagetype = Pricemap/* and Template Has Links to 3xx = Yes Add Filter Add Filter…" at bounding box center [874, 64] width 1360 height 49
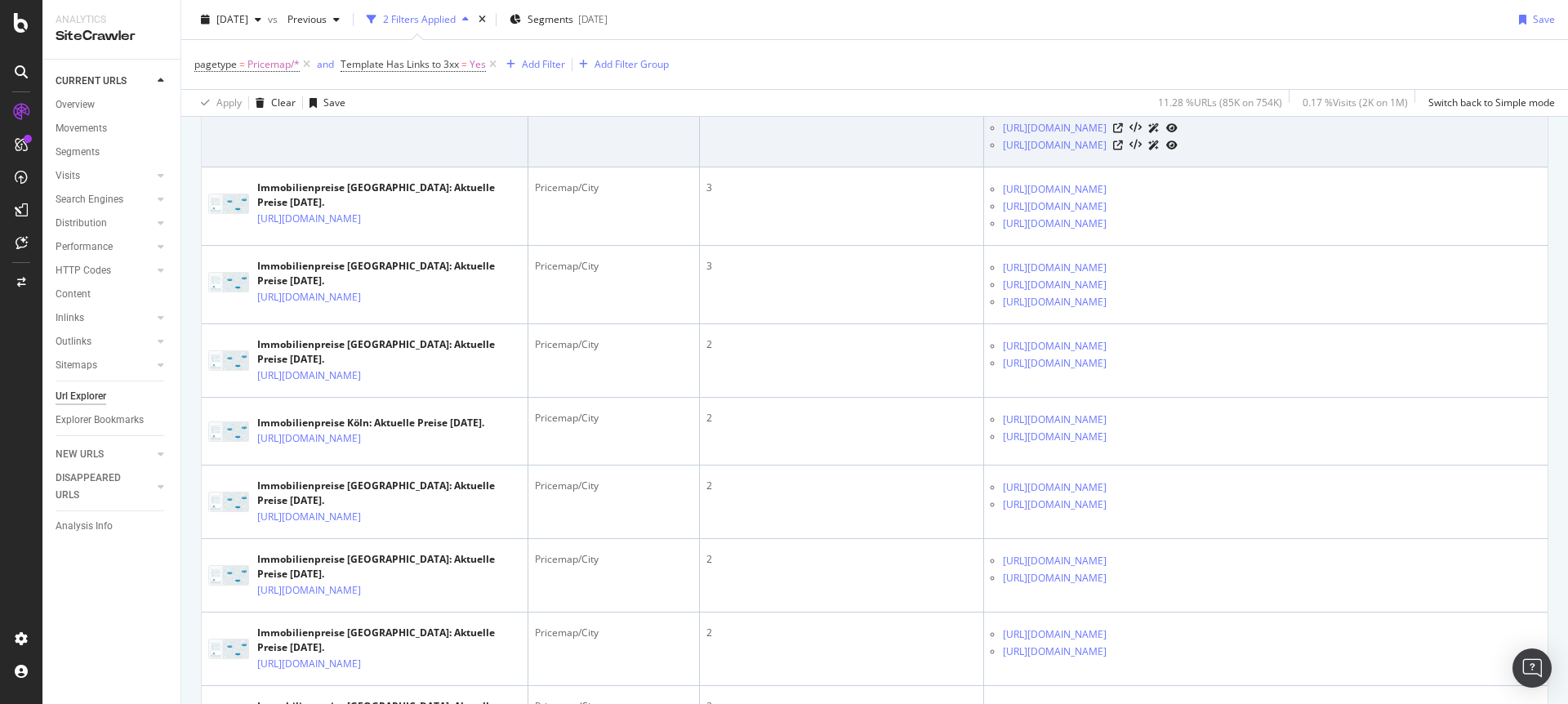
scroll to position [399, 0]
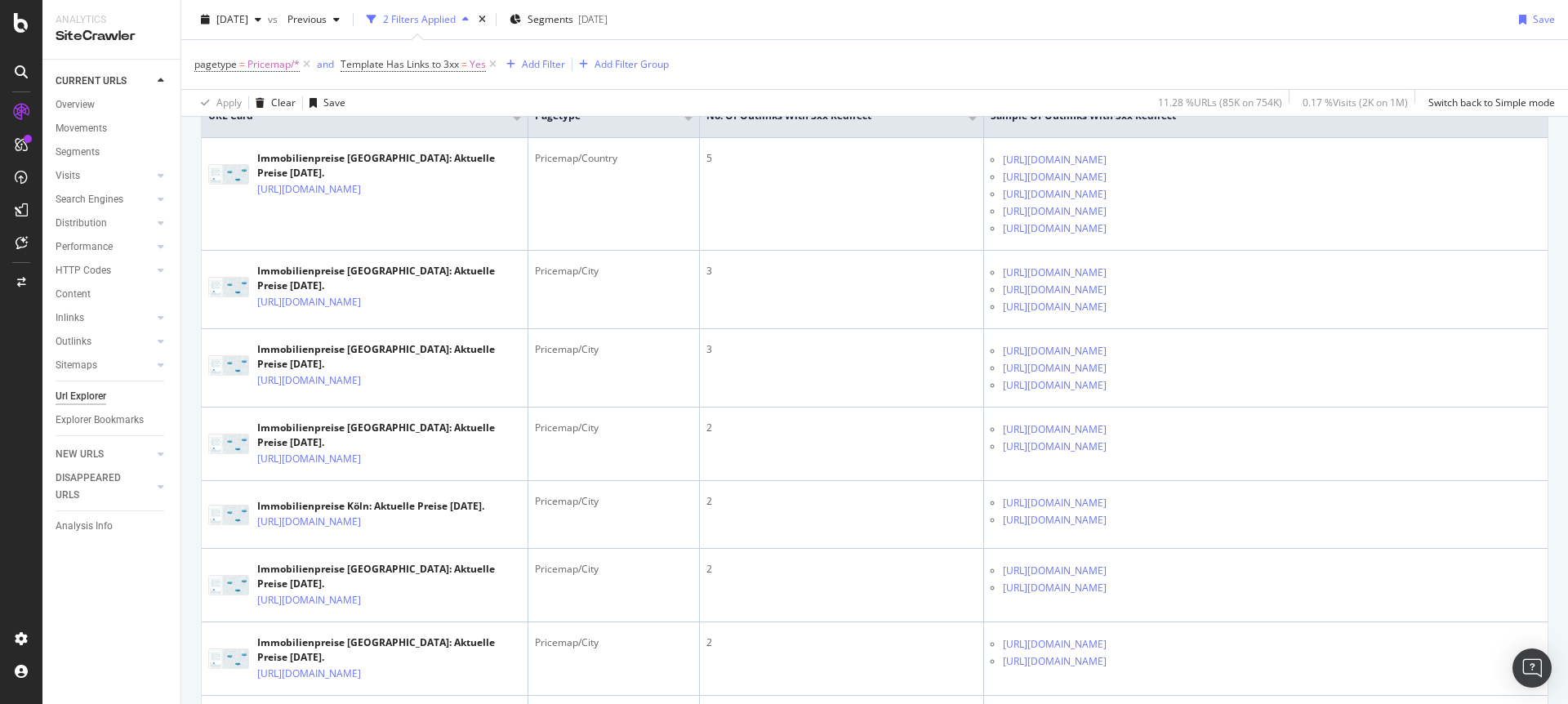
click at [921, 10] on div "2025 Aug. 22nd vs Previous 2 Filters Applied Segments 2025-08-19 Save" at bounding box center [874, 23] width 1387 height 33
click at [980, 11] on div "2025 Aug. 22nd vs Previous 2 Filters Applied Segments 2025-08-19 Save" at bounding box center [874, 23] width 1387 height 33
click at [1015, 12] on div "2025 Aug. 22nd vs Previous 2 Filters Applied Segments 2025-08-19 Save" at bounding box center [874, 23] width 1387 height 33
click at [1021, 12] on div "2025 Aug. 22nd vs Previous 2 Filters Applied Segments 2025-08-19 Save" at bounding box center [874, 23] width 1387 height 33
click at [1024, 12] on div "2025 Aug. 22nd vs Previous 2 Filters Applied Segments 2025-08-19 Save" at bounding box center [874, 23] width 1387 height 33
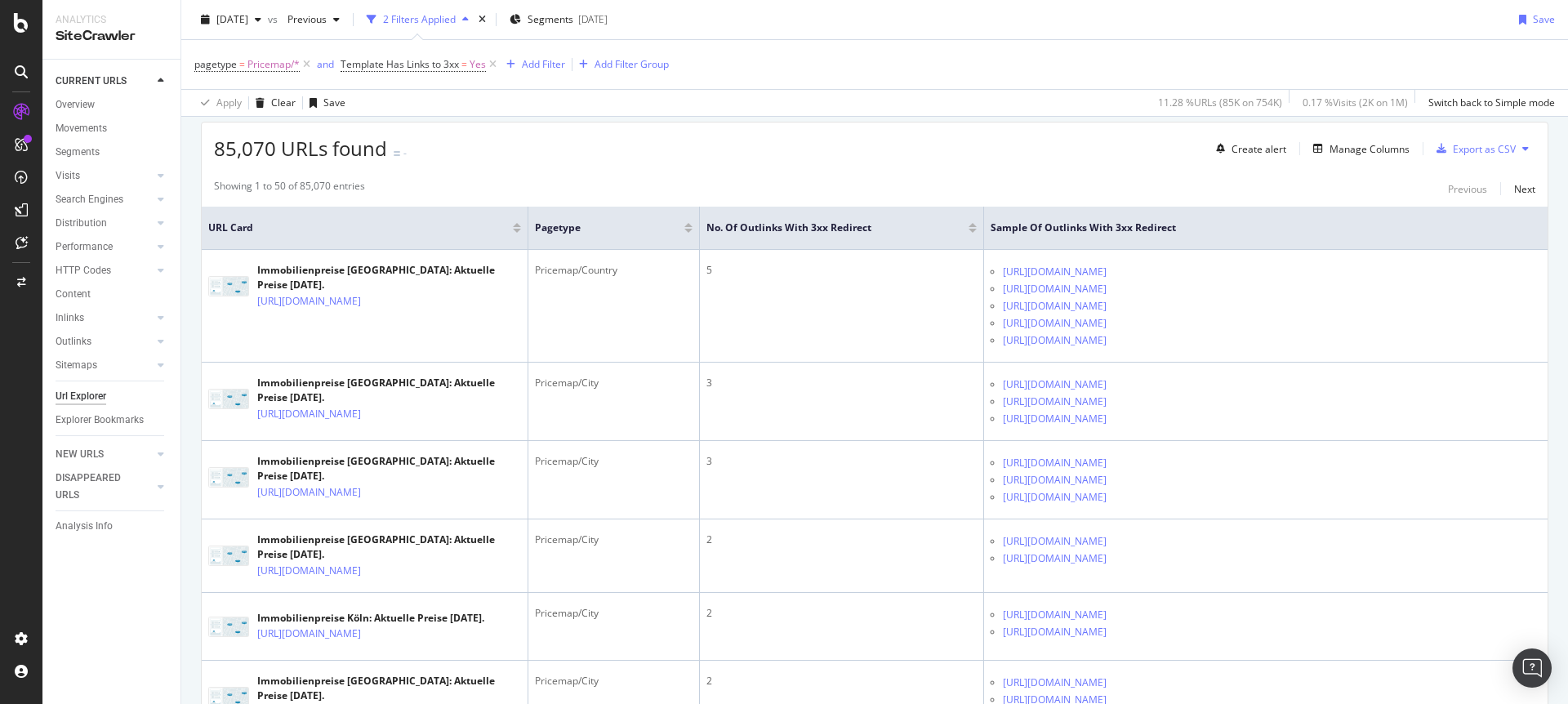
scroll to position [285, 0]
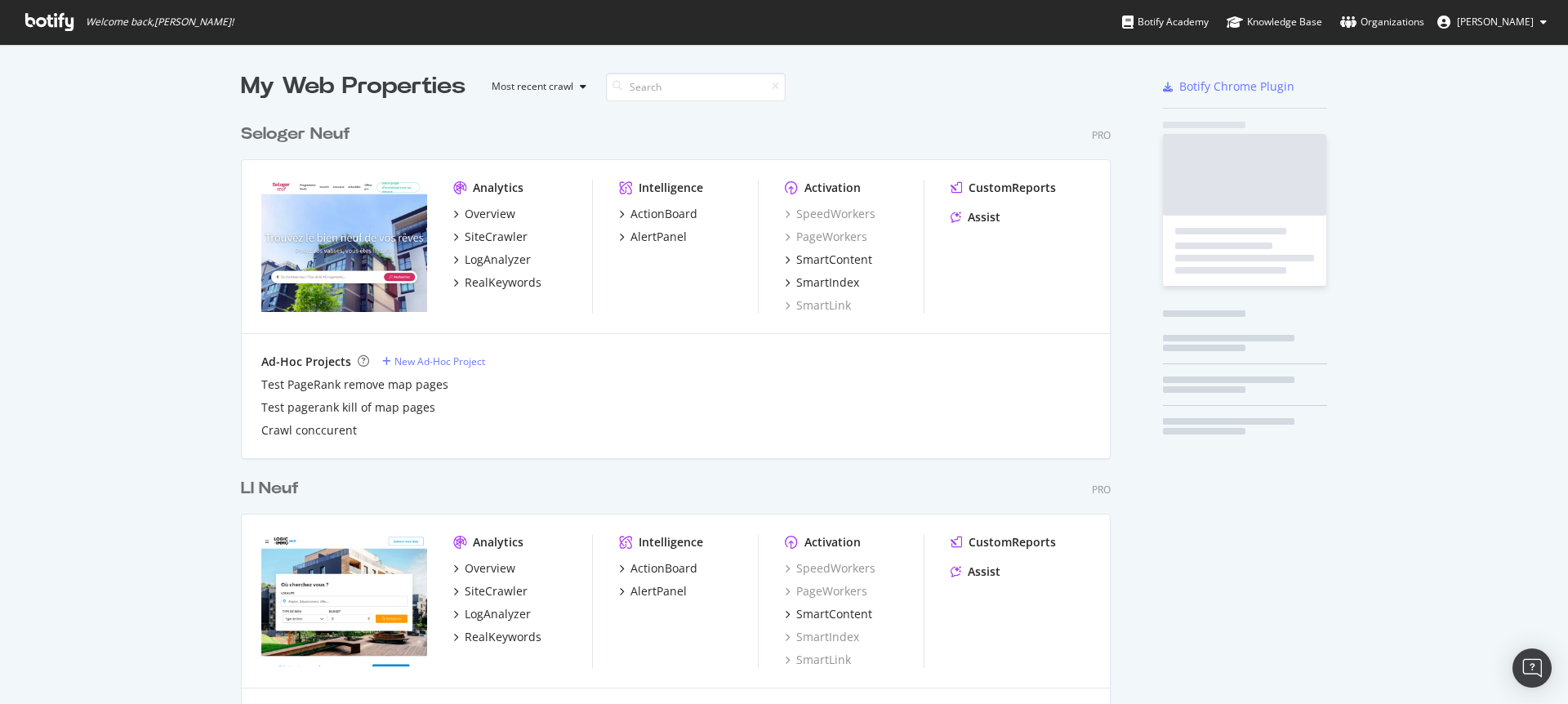
scroll to position [4613, 870]
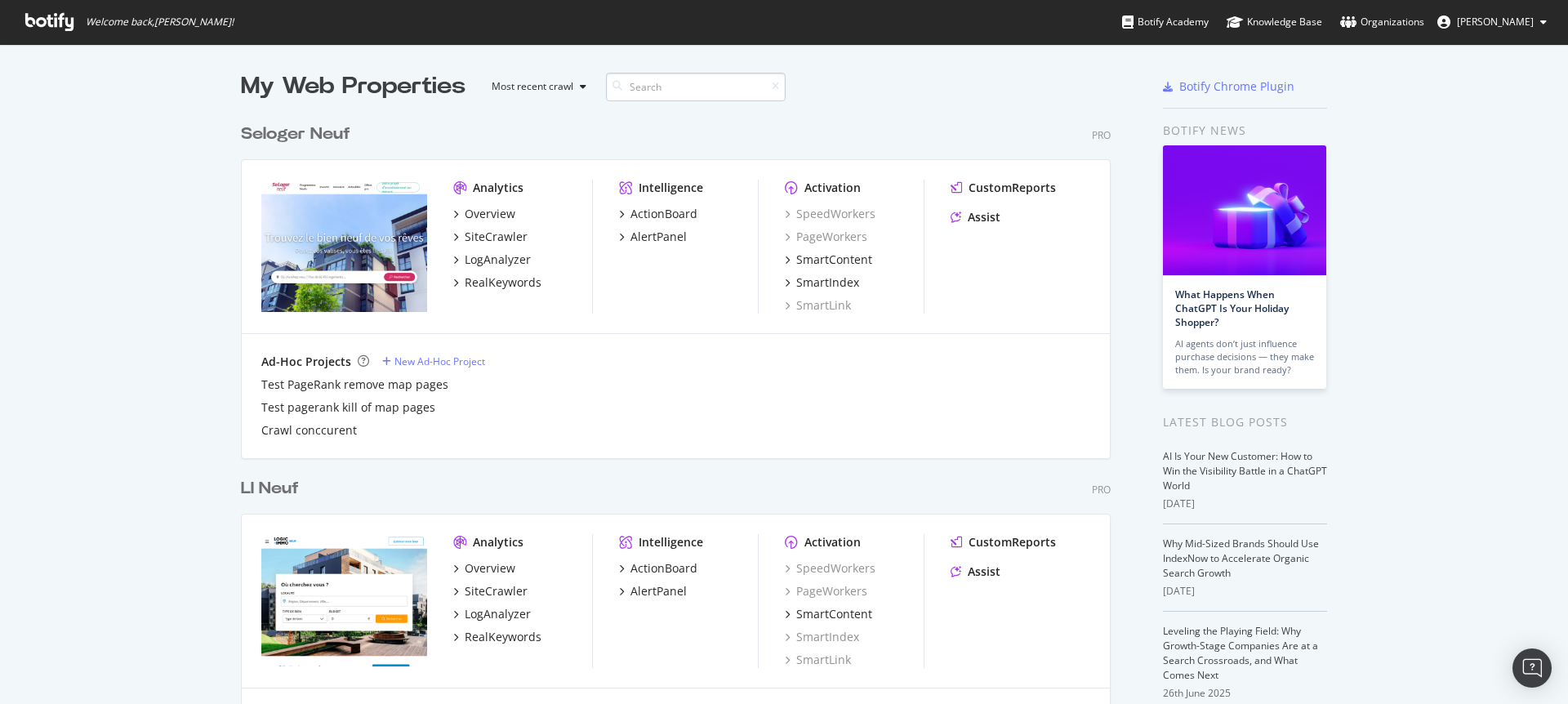
click at [672, 86] on input at bounding box center [695, 87] width 180 height 29
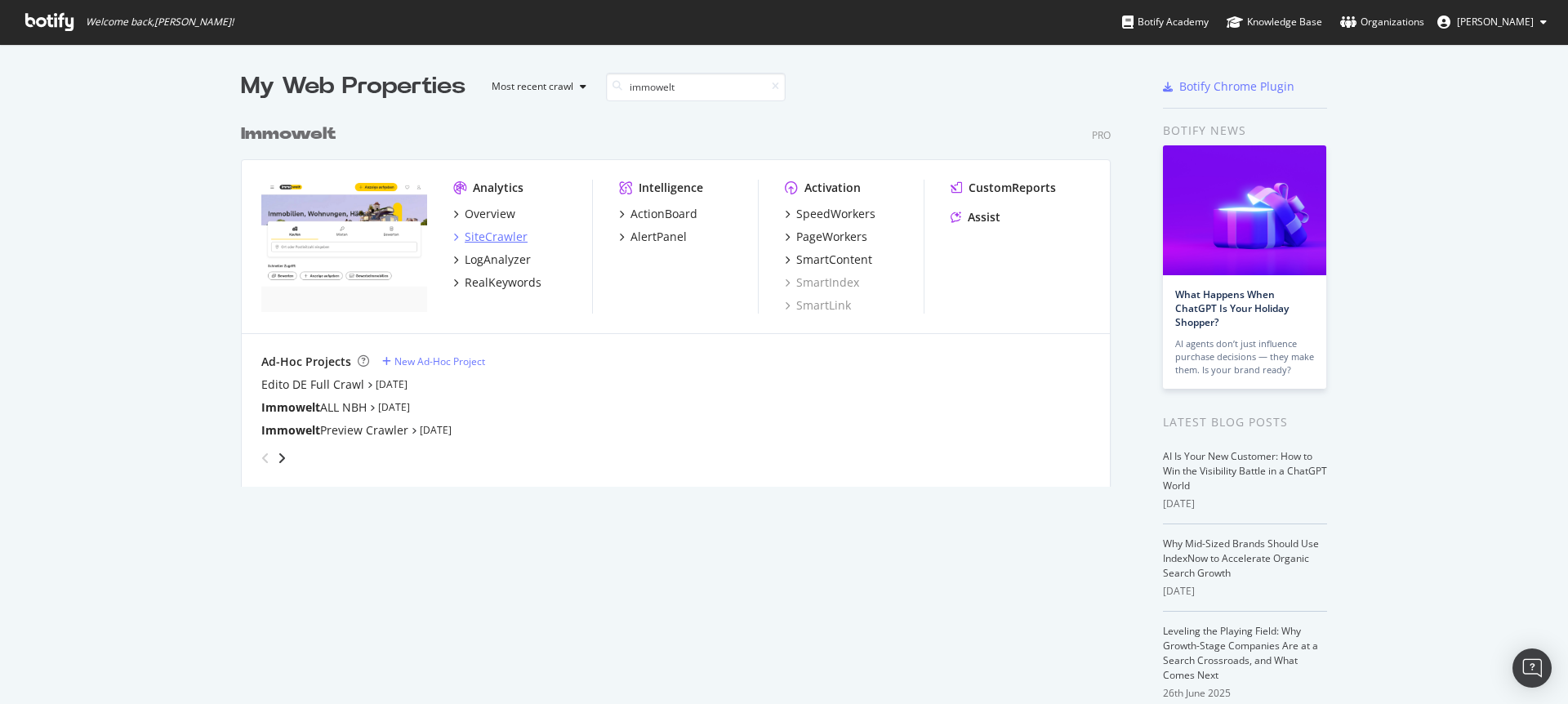
type input "immowelt"
click at [494, 238] on div "SiteCrawler" at bounding box center [496, 237] width 63 height 16
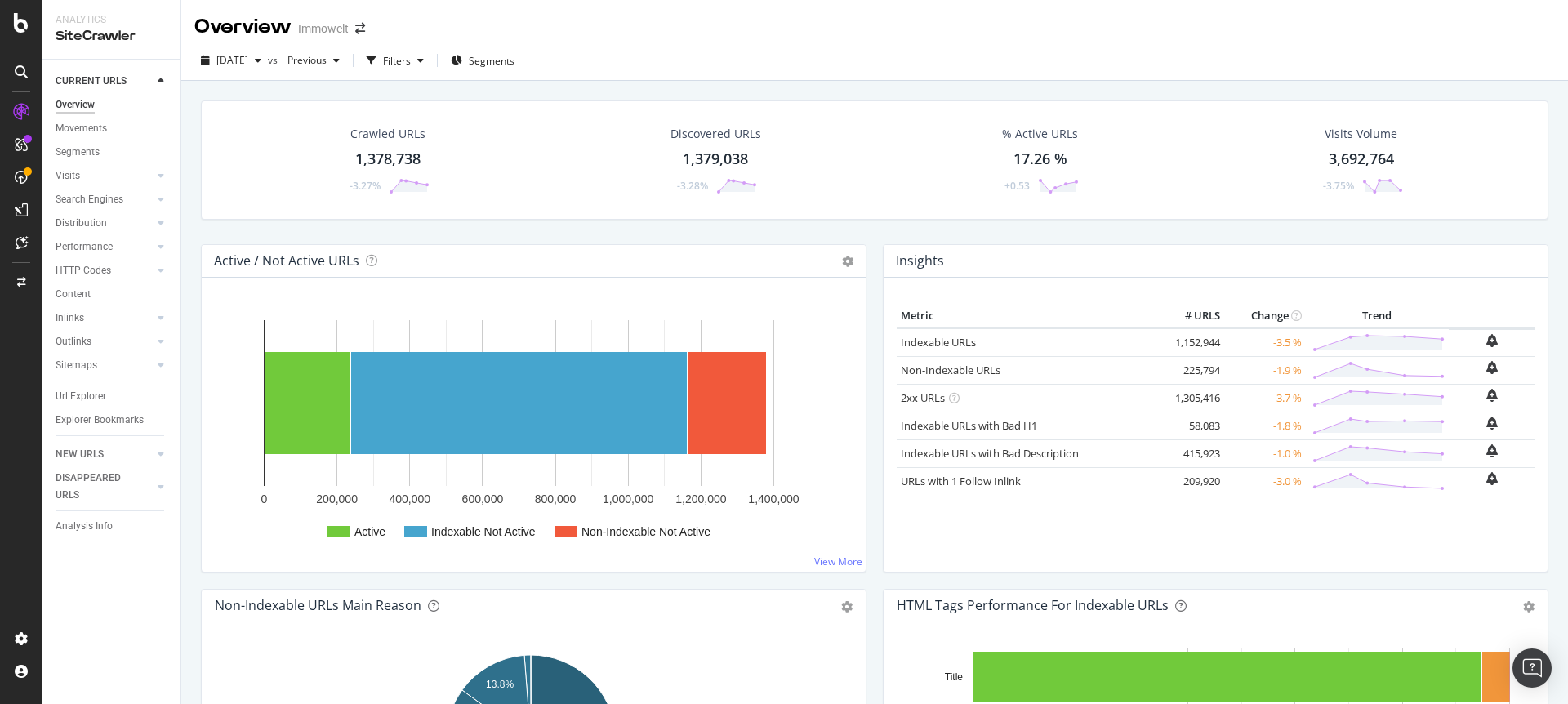
click at [408, 160] on div "1,378,738" at bounding box center [388, 159] width 65 height 21
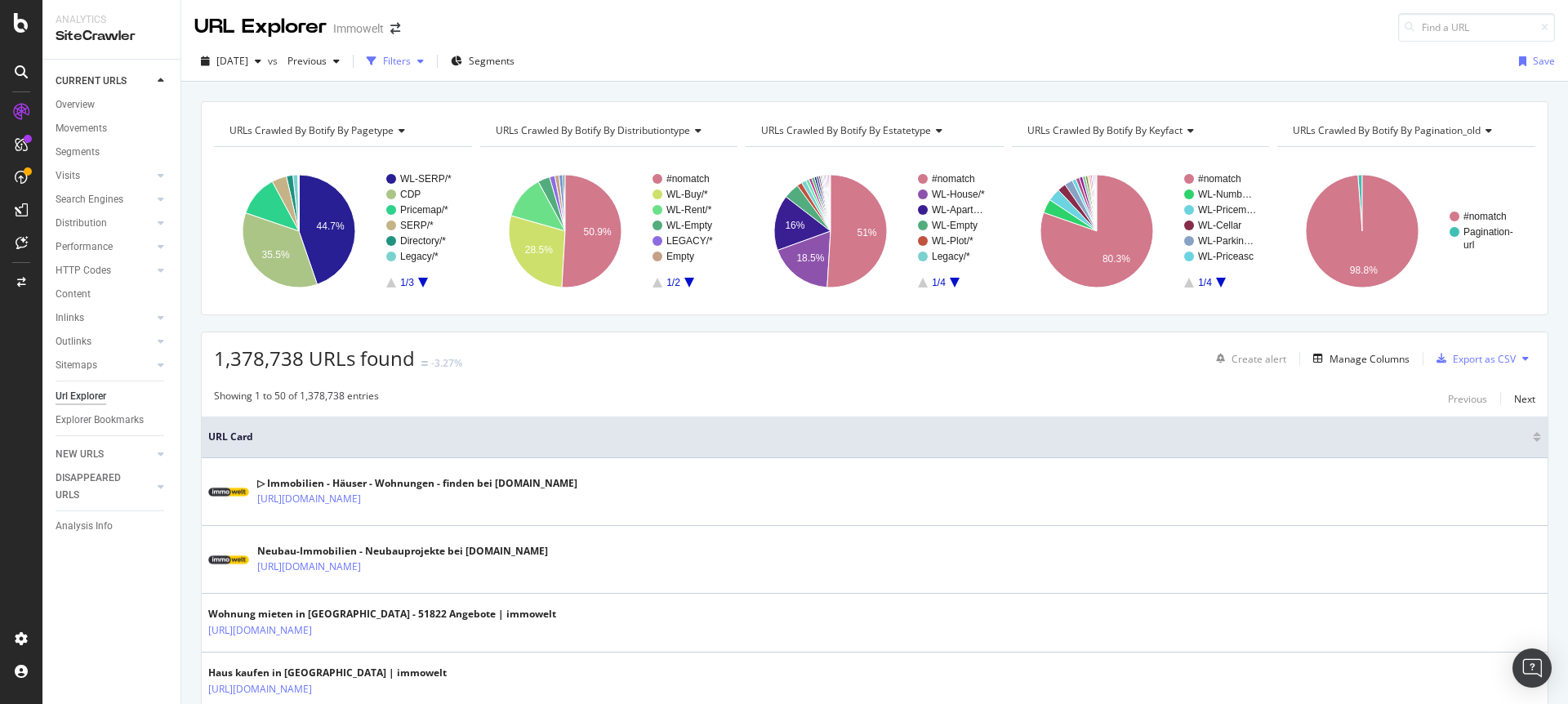
click at [383, 55] on div "button" at bounding box center [371, 61] width 23 height 23
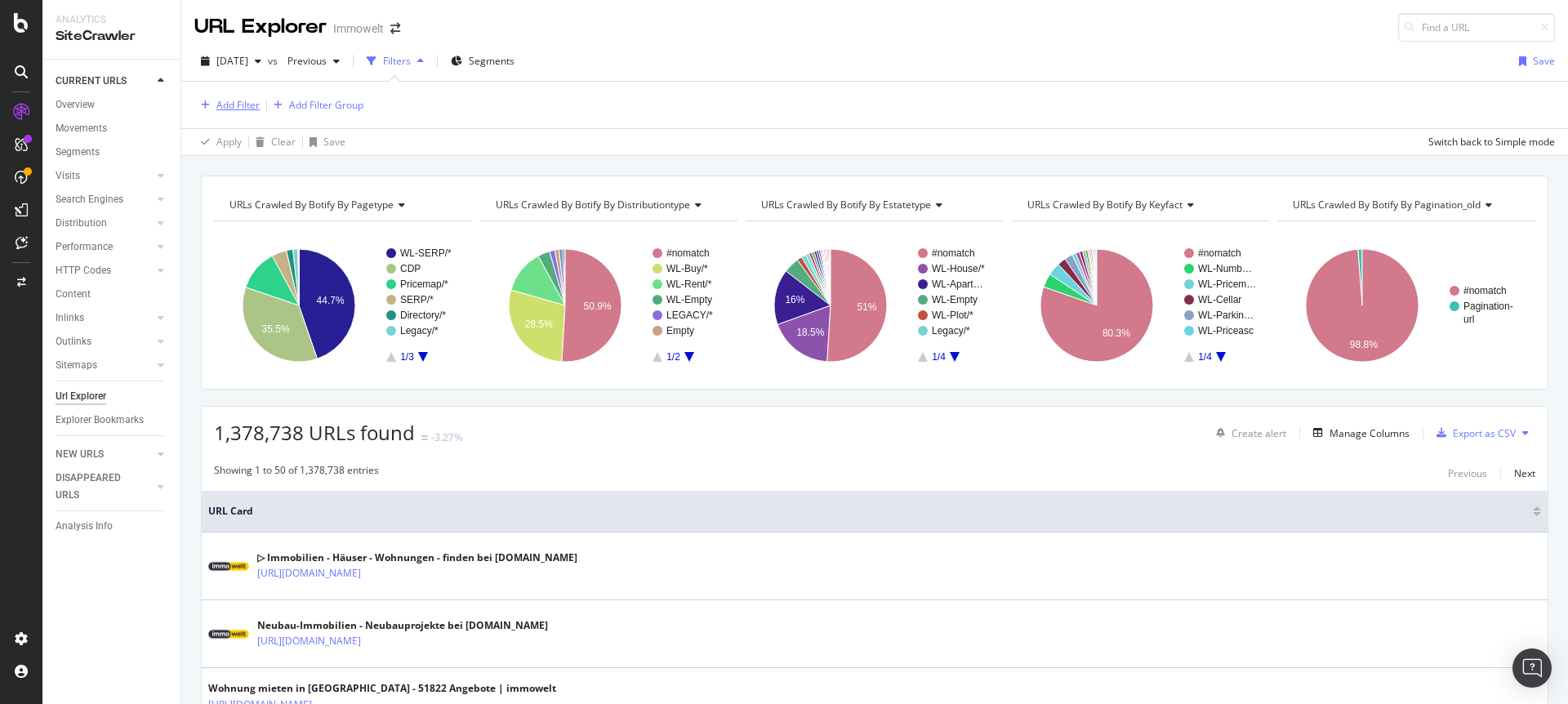
click at [256, 103] on div "Add Filter" at bounding box center [237, 105] width 43 height 14
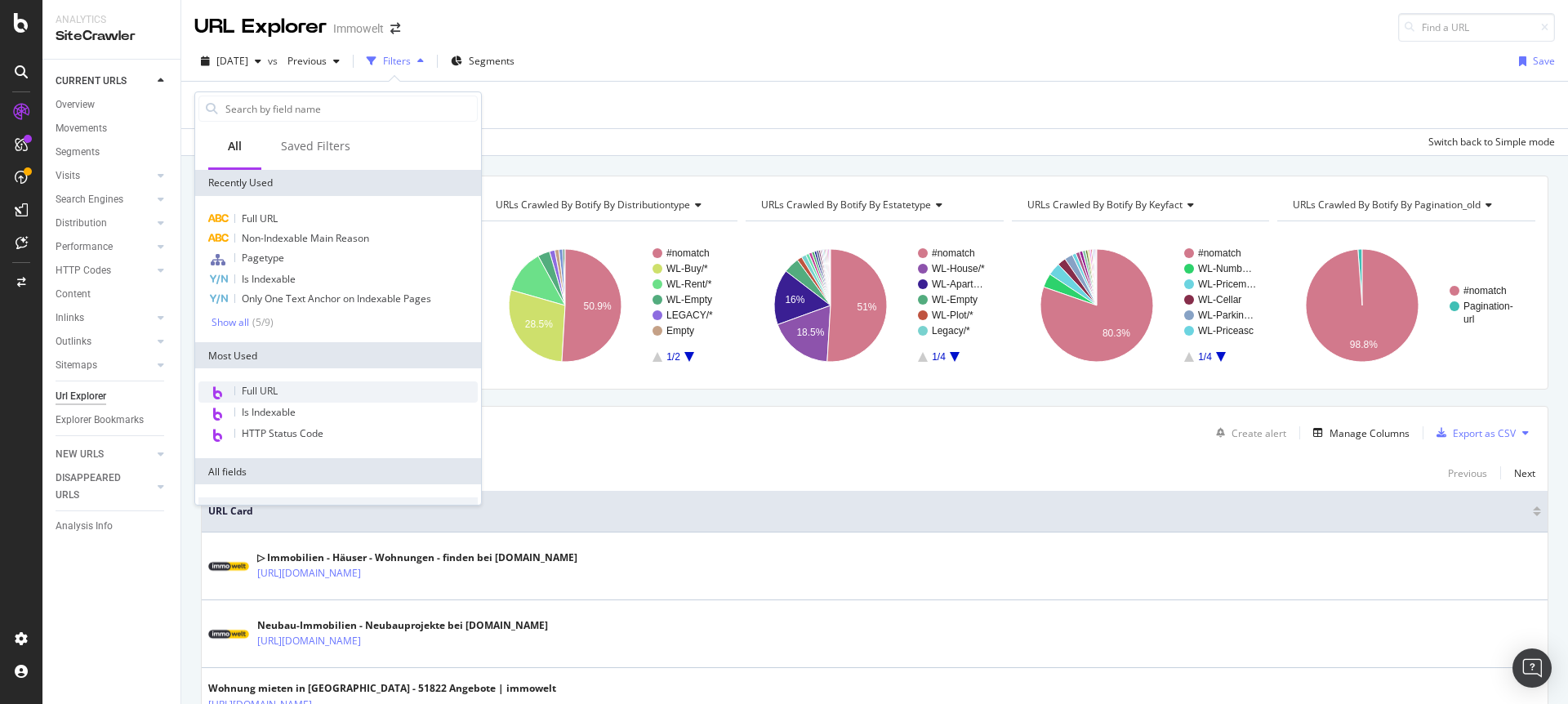
click at [262, 389] on span "Full URL" at bounding box center [259, 391] width 36 height 14
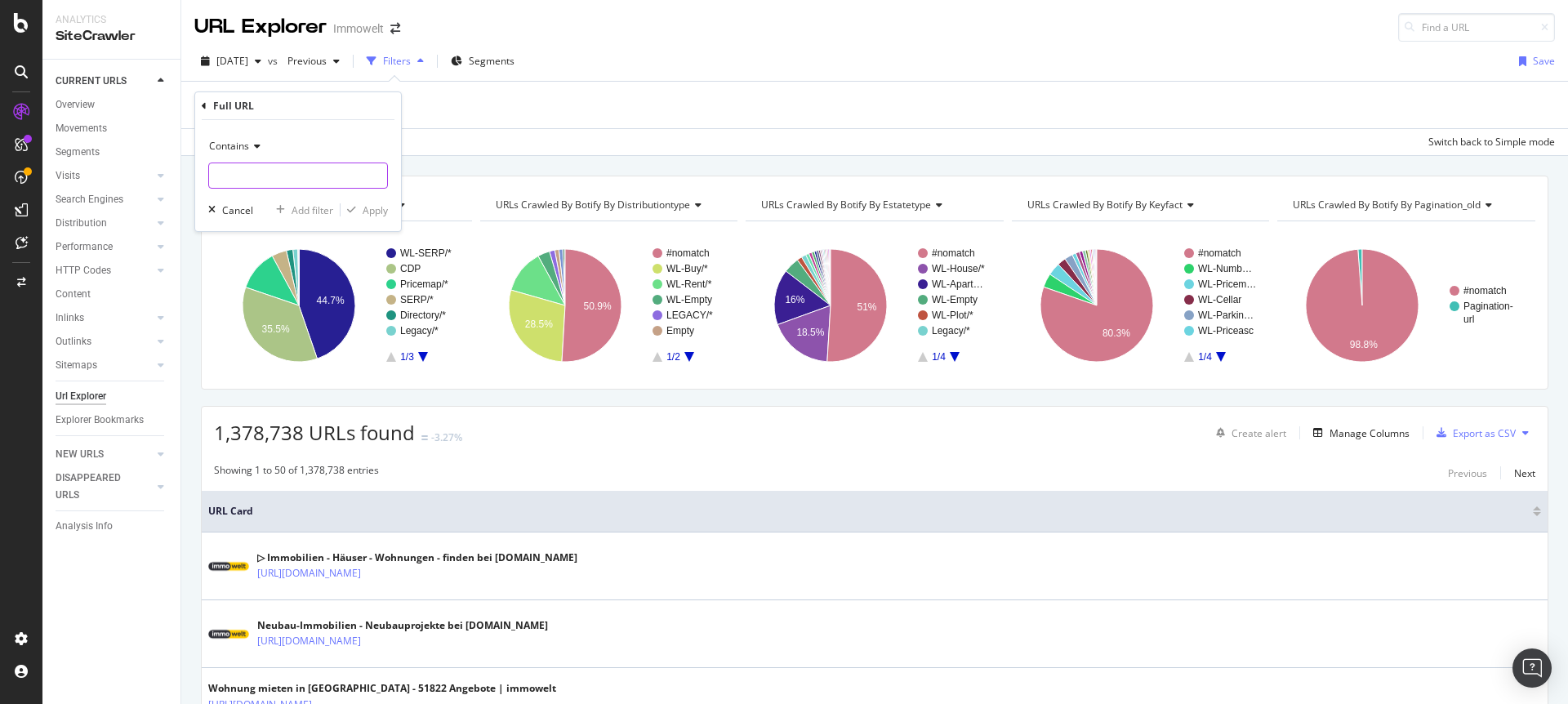
click at [284, 184] on input "text" at bounding box center [298, 176] width 178 height 26
paste input "[URL][DOMAIN_NAME]"
type input "[URL][DOMAIN_NAME]"
click at [385, 211] on div "Apply" at bounding box center [375, 210] width 25 height 14
